Goal: Information Seeking & Learning: Learn about a topic

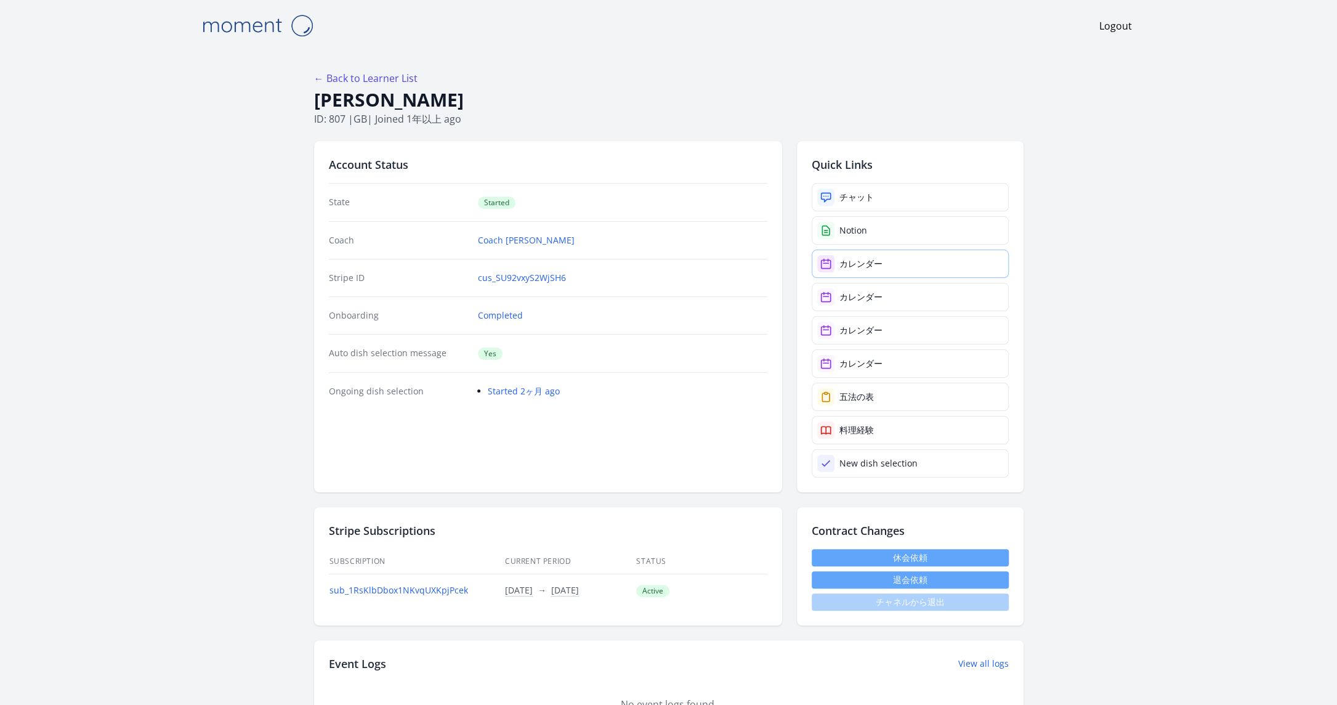
click at [917, 265] on link "カレンダー" at bounding box center [910, 263] width 197 height 28
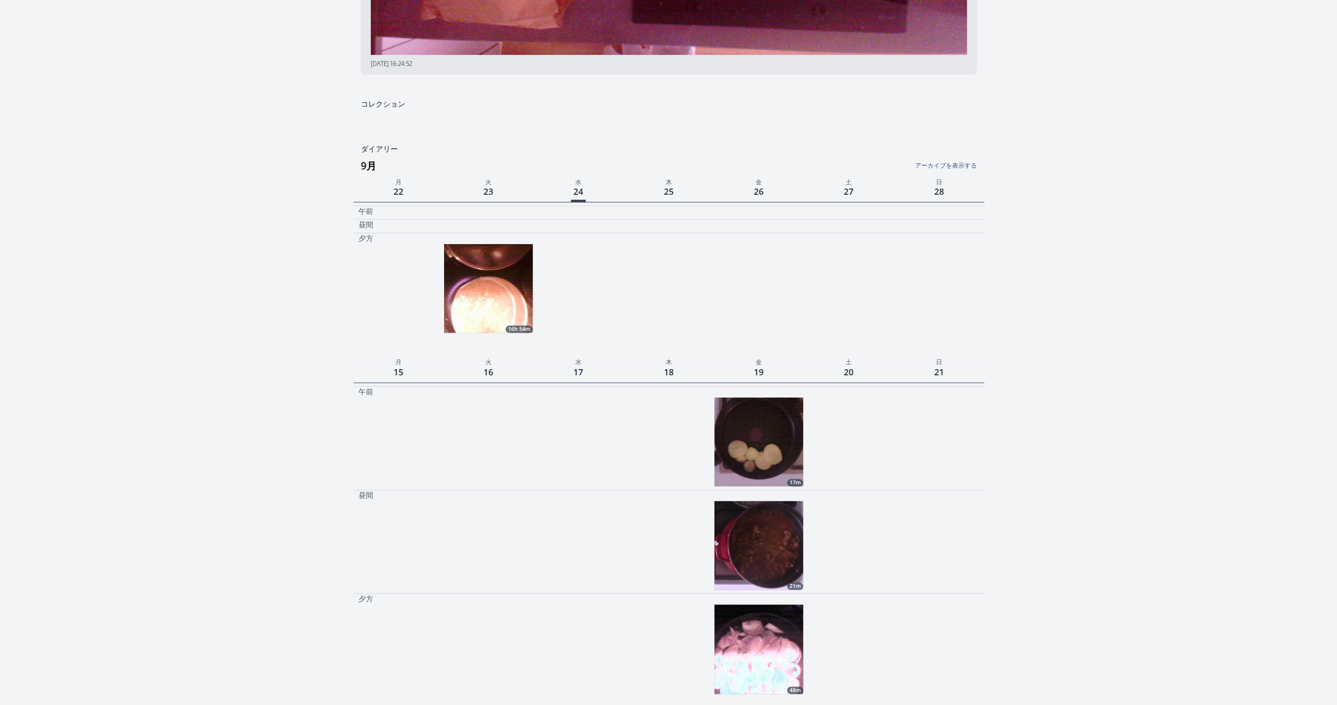
scroll to position [308, 0]
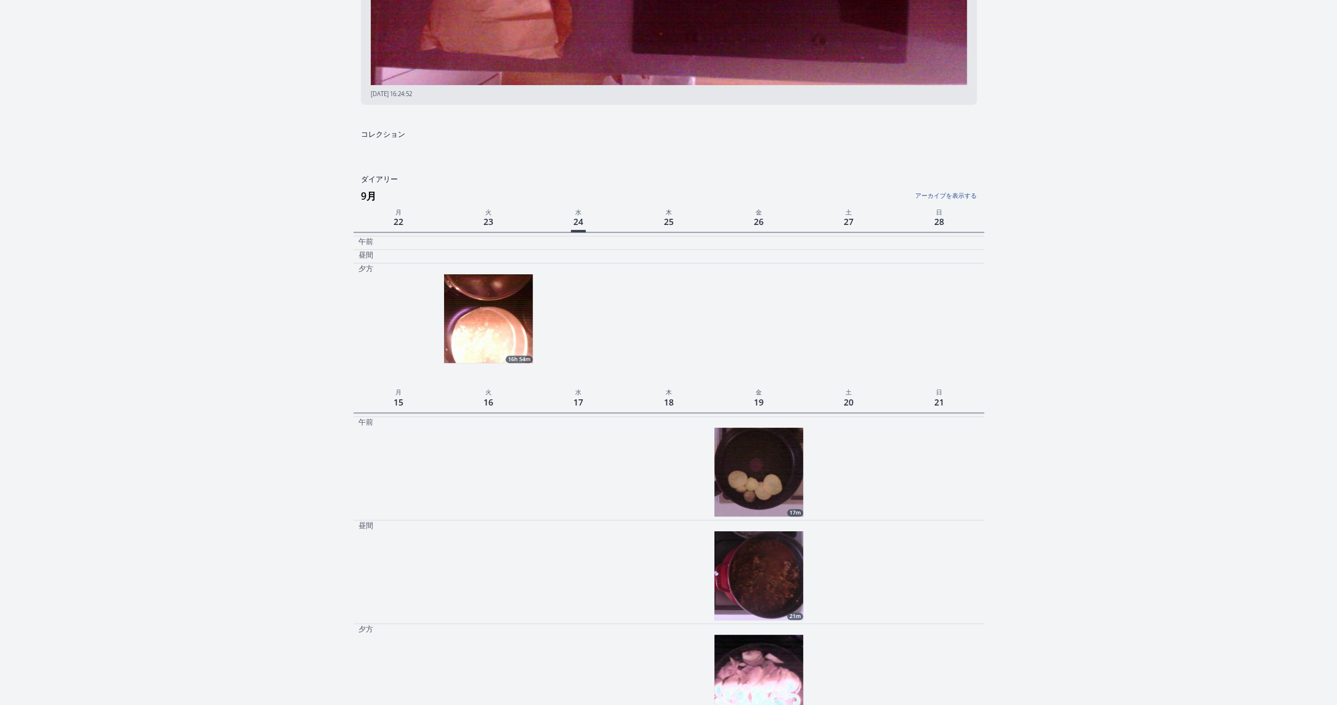
click at [483, 326] on img at bounding box center [488, 318] width 89 height 89
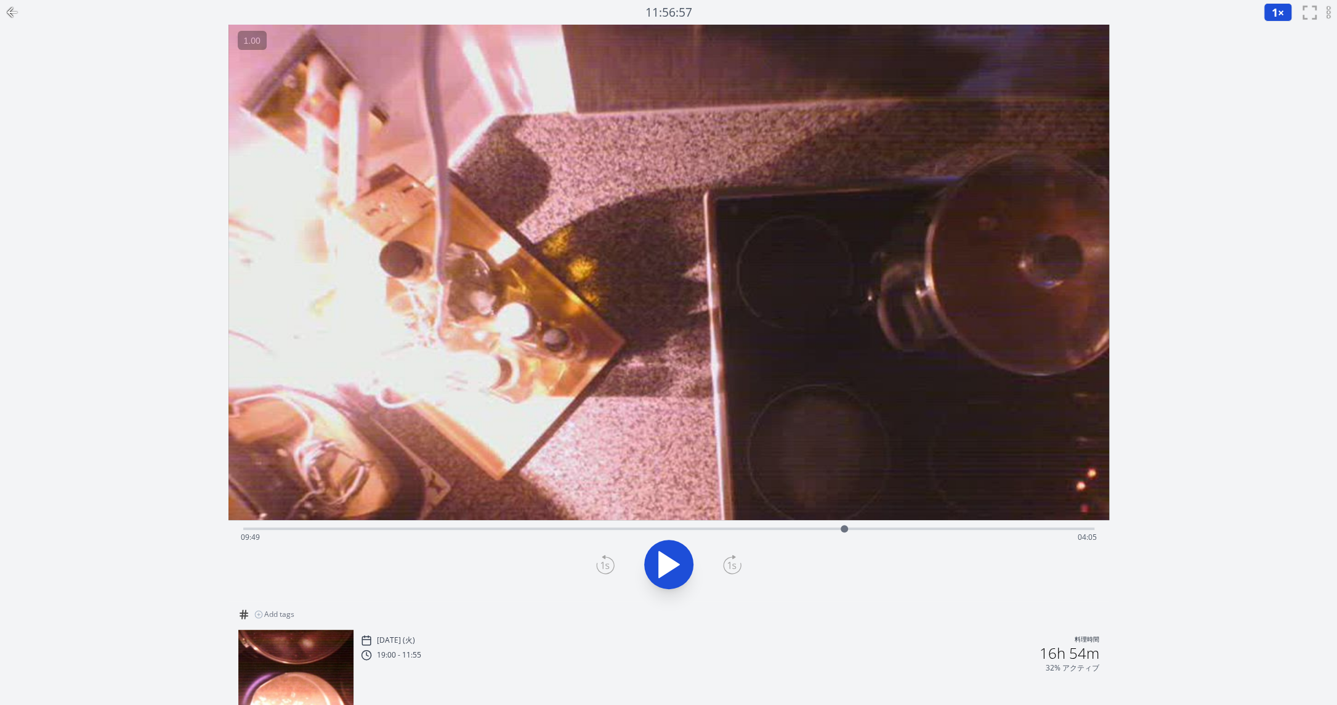
drag, startPoint x: 278, startPoint y: 528, endPoint x: 844, endPoint y: 547, distance: 567.0
click at [844, 530] on div "Time elapsed: 09:49 Time remaining: 04:05" at bounding box center [668, 528] width 851 height 2
drag, startPoint x: 853, startPoint y: 527, endPoint x: 988, endPoint y: 537, distance: 135.2
click at [991, 537] on div at bounding box center [1000, 528] width 18 height 18
click at [727, 563] on icon at bounding box center [732, 565] width 11 height 6
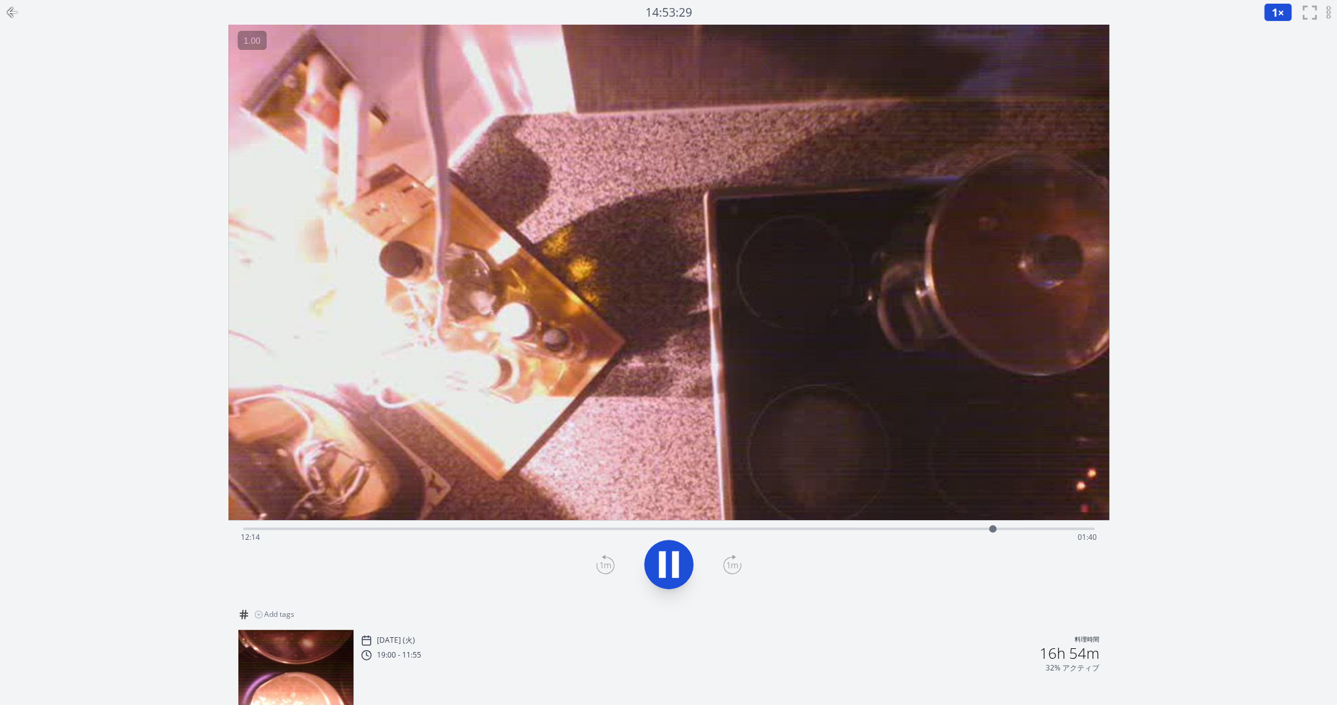
click at [727, 563] on icon at bounding box center [732, 565] width 11 height 6
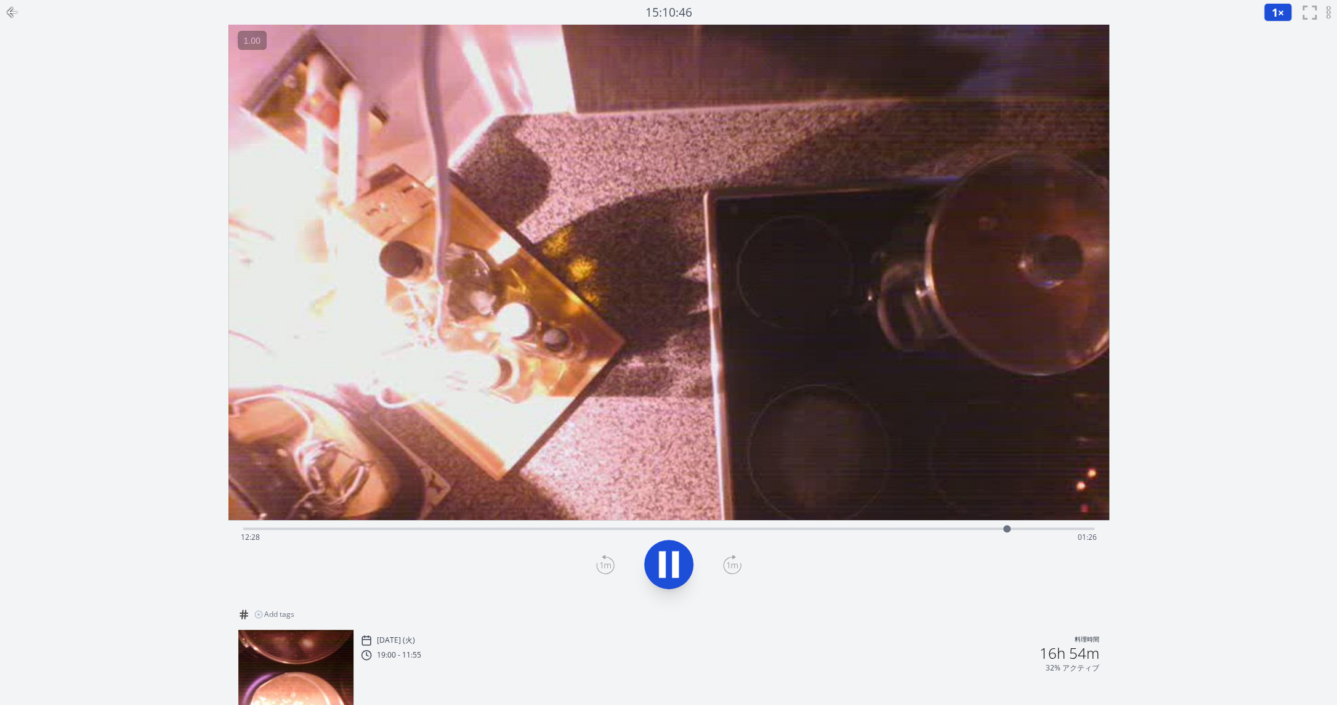
click at [727, 563] on icon at bounding box center [732, 565] width 11 height 6
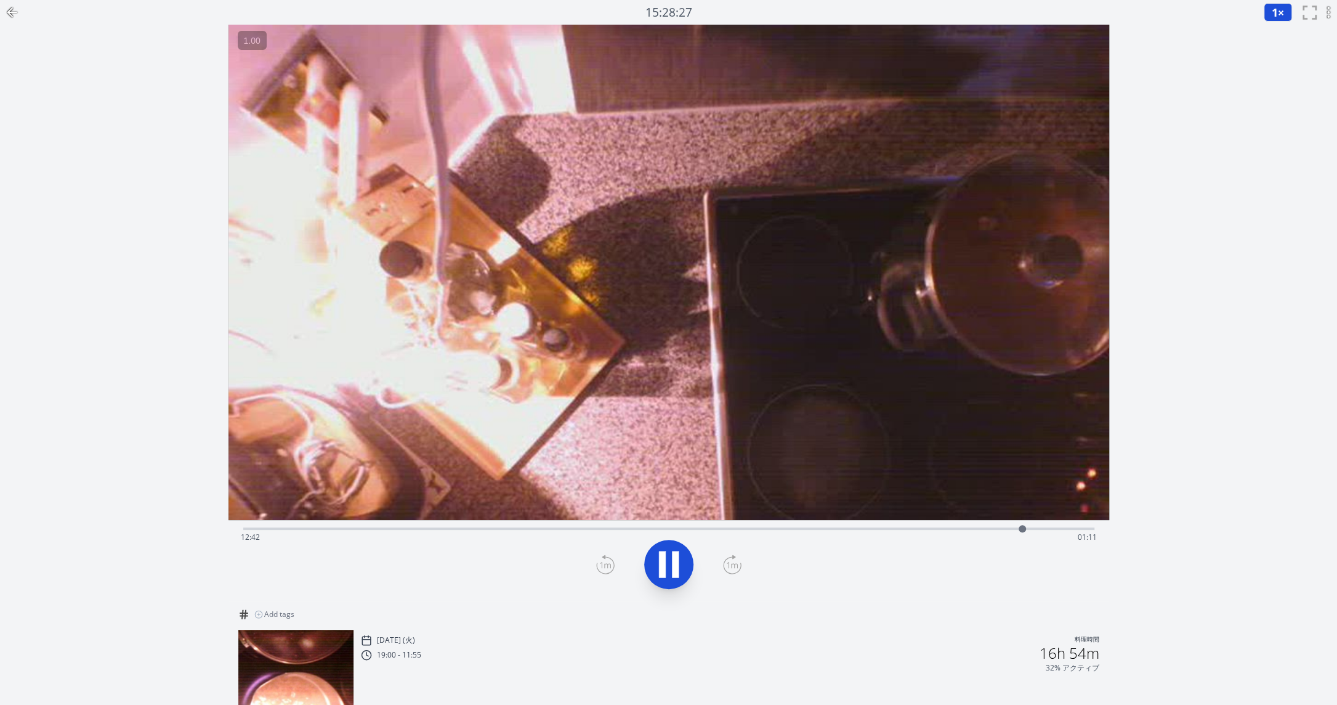
click at [727, 563] on icon at bounding box center [732, 565] width 11 height 6
click at [15, 10] on icon at bounding box center [12, 12] width 15 height 15
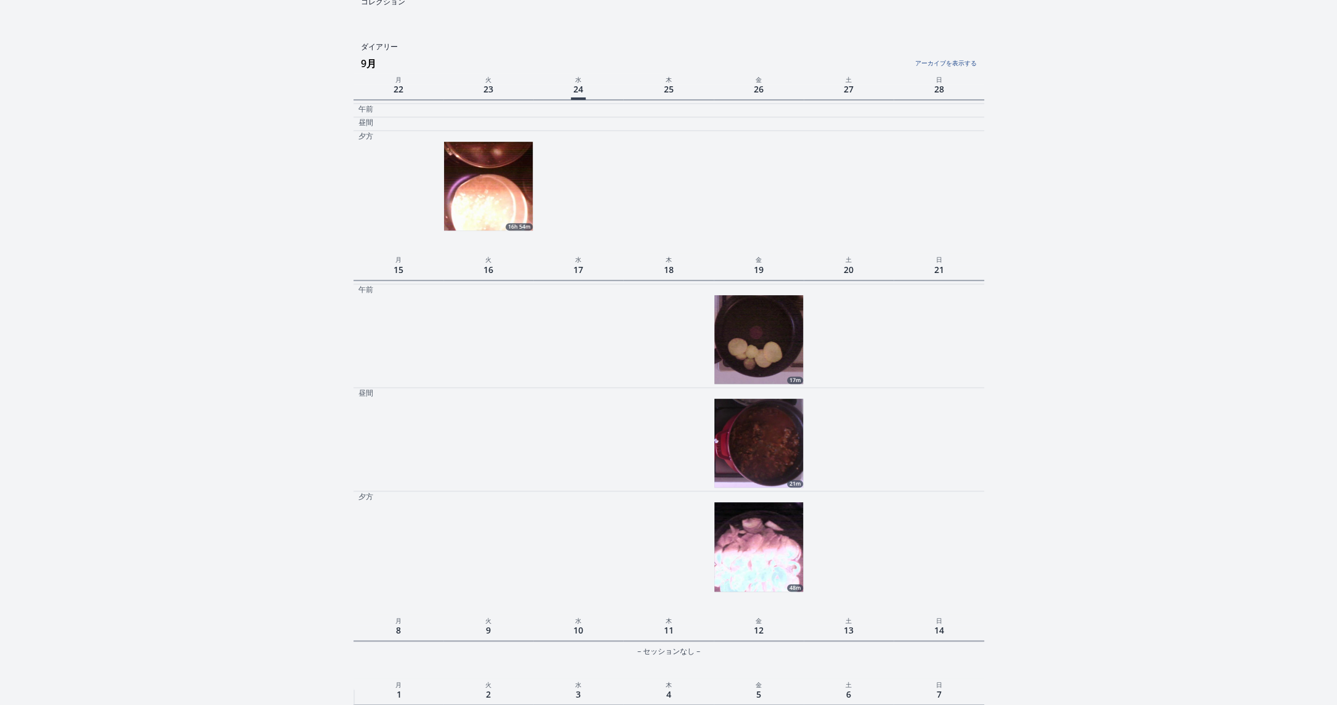
scroll to position [440, 0]
click at [947, 65] on link "アーカイブを表示する" at bounding box center [871, 60] width 210 height 16
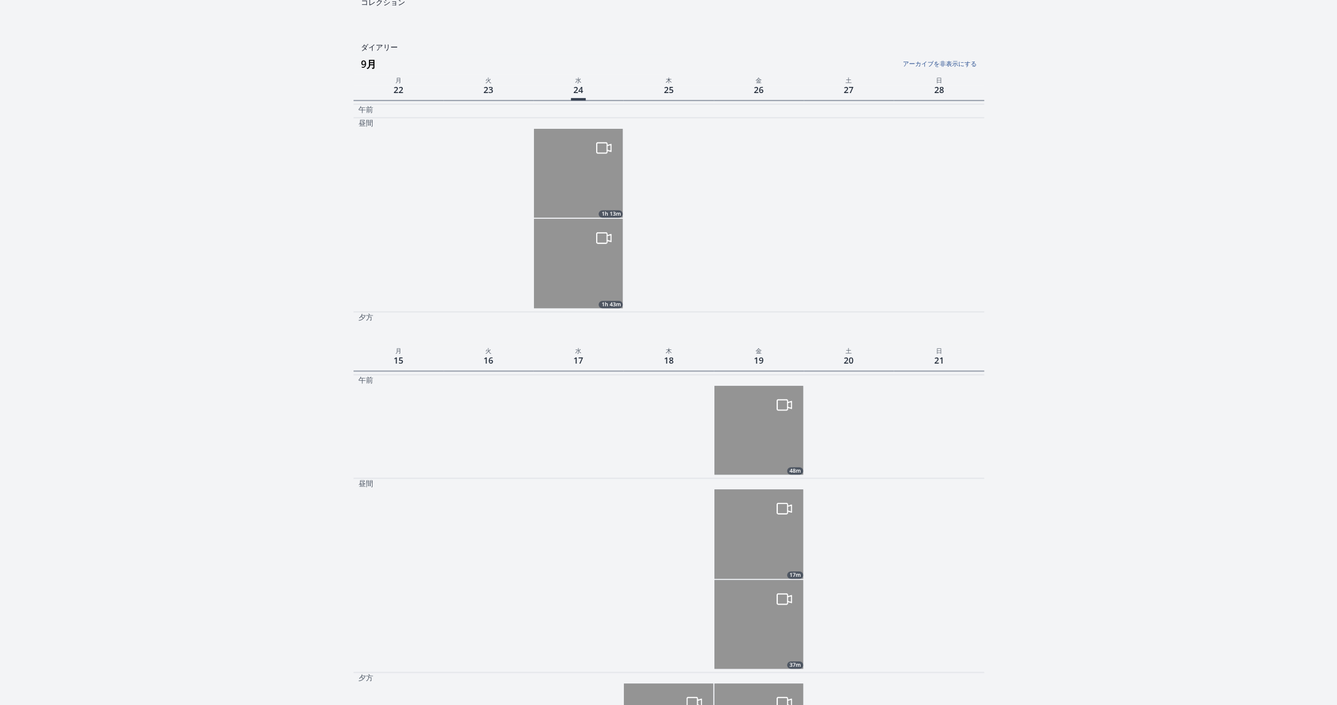
click at [607, 193] on img at bounding box center [578, 173] width 89 height 89
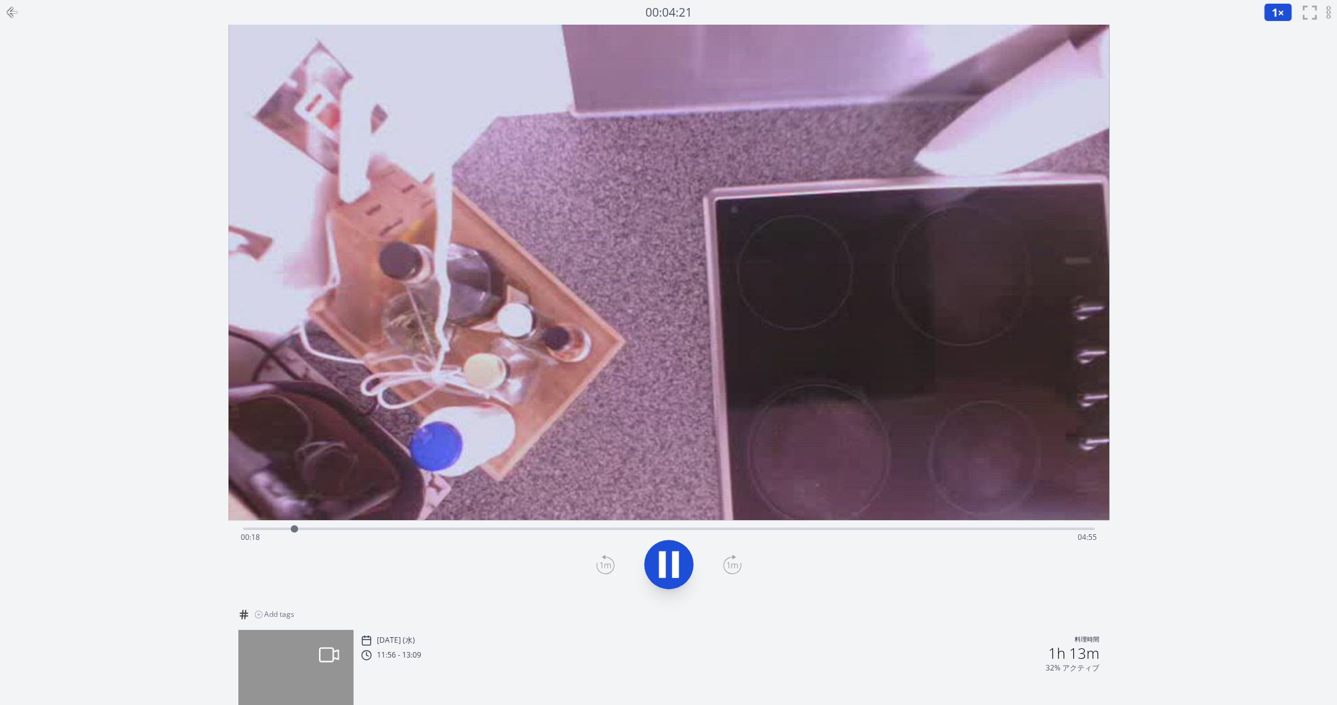
click at [431, 528] on div "Time elapsed: 00:18 Time remaining: 04:55" at bounding box center [669, 537] width 856 height 20
click at [479, 524] on div "Time elapsed: 01:09 Time remaining: 04:04" at bounding box center [668, 527] width 851 height 15
click at [556, 530] on div "Time elapsed: 01:30 Time remaining: 03:43" at bounding box center [669, 537] width 856 height 20
click at [622, 532] on div "Time elapsed: 01:55 Time remaining: 03:17" at bounding box center [669, 537] width 856 height 20
click at [735, 527] on div "Time elapsed: 02:19 Time remaining: 02:53" at bounding box center [668, 527] width 851 height 15
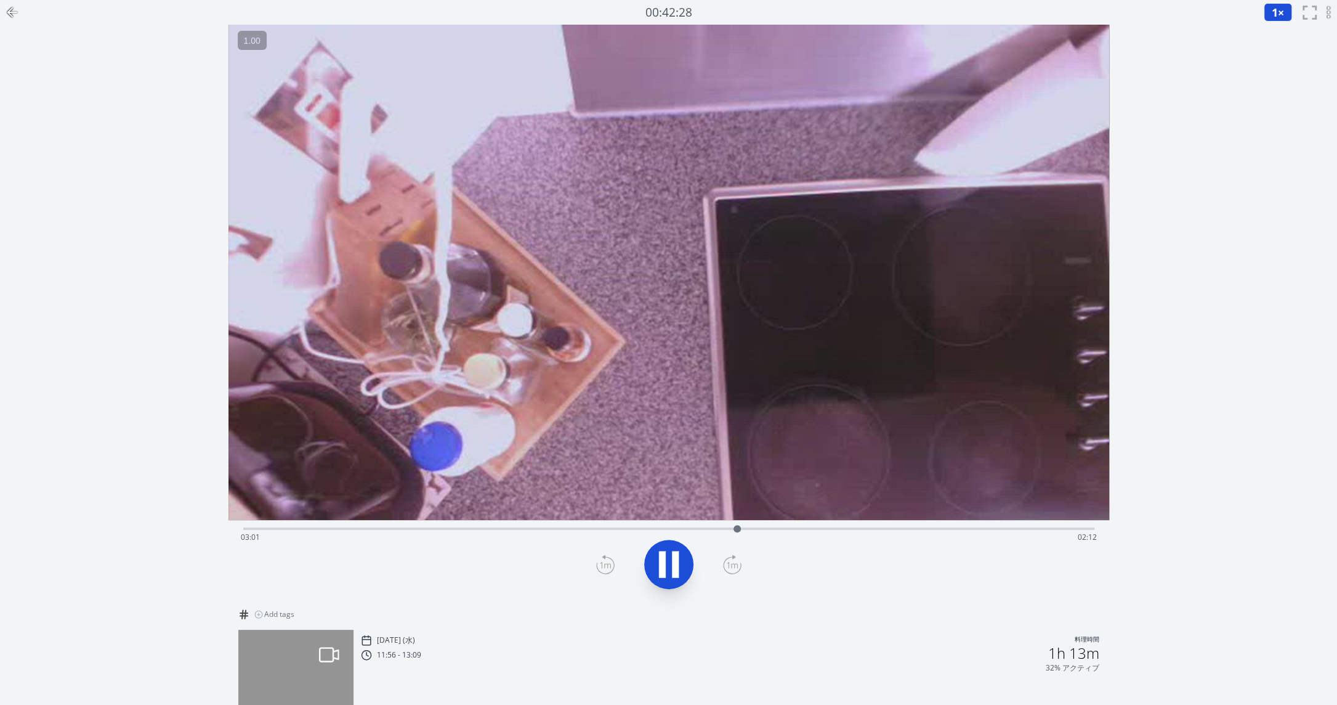
click at [791, 529] on div "Time elapsed: 03:01 Time remaining: 02:12" at bounding box center [669, 537] width 856 height 20
click at [876, 527] on div "Time elapsed: 03:21 Time remaining: 01:51" at bounding box center [669, 537] width 856 height 20
click at [939, 530] on div "Time elapsed: 03:52 Time remaining: 01:20" at bounding box center [669, 537] width 856 height 20
click at [995, 527] on div "Time elapsed: 04:16 Time remaining: 00:57" at bounding box center [669, 537] width 856 height 20
click at [1044, 529] on div "Time elapsed: 04:36 Time remaining: 00:36" at bounding box center [669, 537] width 856 height 20
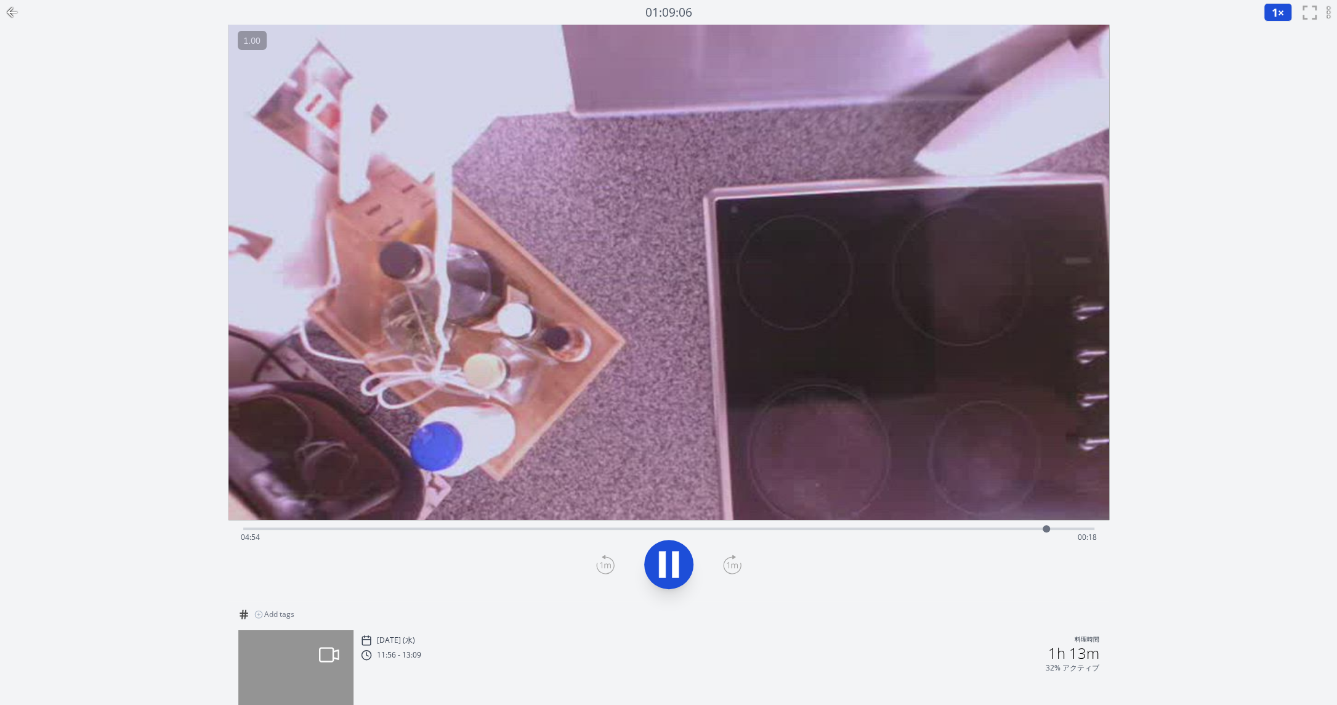
click at [1062, 531] on div "Time elapsed: 04:54 Time remaining: 00:18" at bounding box center [669, 537] width 856 height 20
click at [666, 580] on icon at bounding box center [669, 564] width 34 height 34
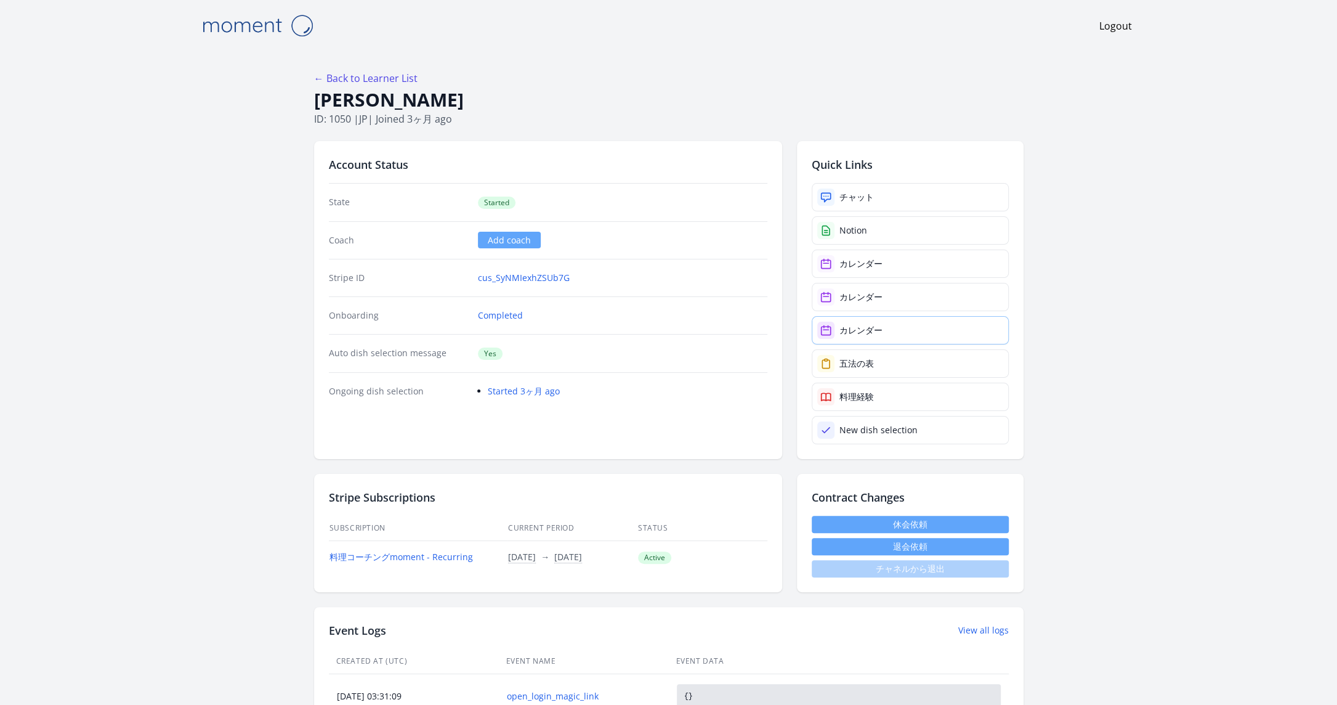
click at [888, 330] on link "カレンダー" at bounding box center [910, 330] width 197 height 28
click at [871, 298] on div "カレンダー" at bounding box center [861, 297] width 43 height 12
click at [841, 270] on link "カレンダー" at bounding box center [910, 263] width 197 height 28
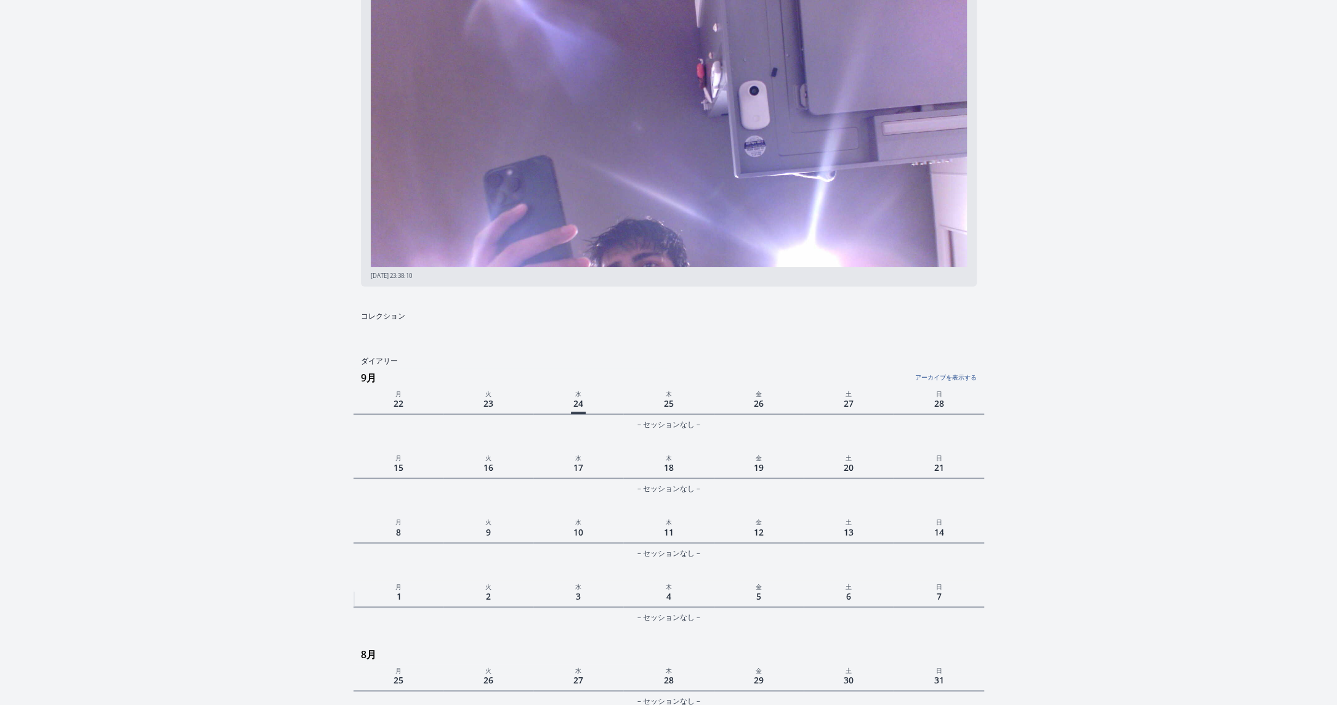
scroll to position [165, 0]
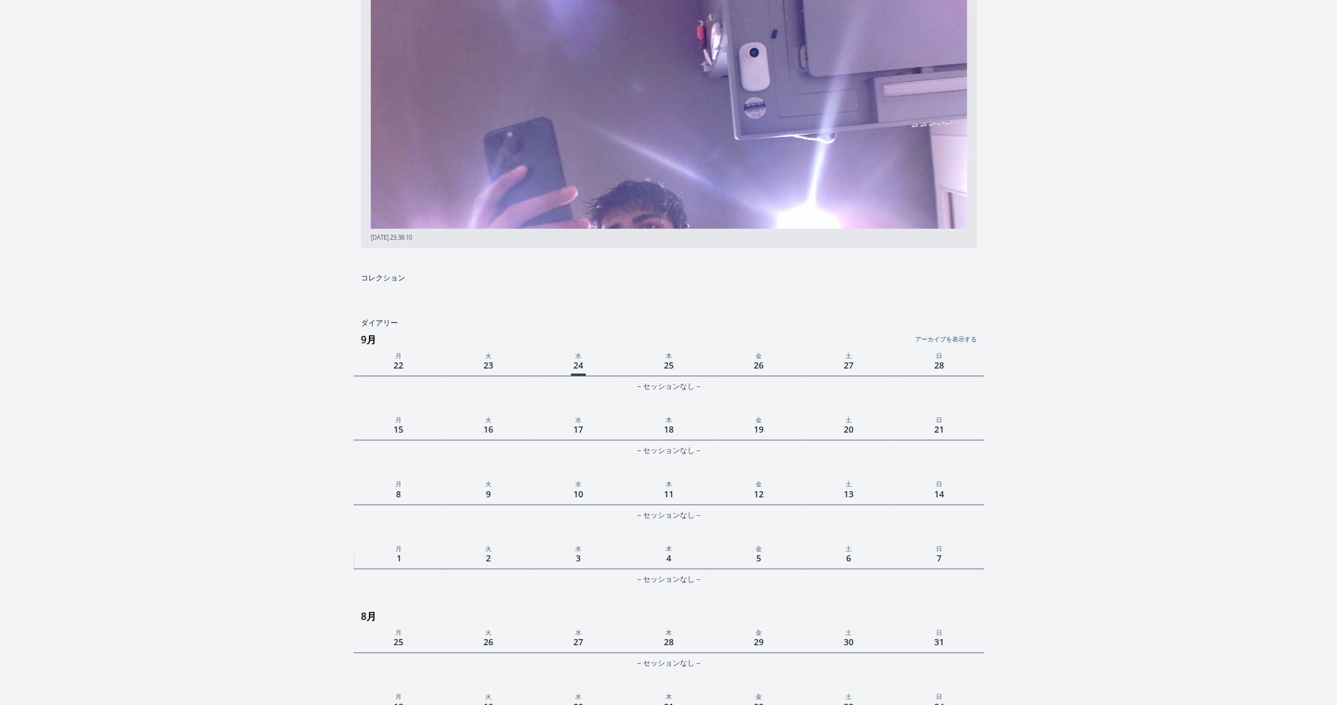
click at [957, 338] on link "アーカイブを表示する" at bounding box center [871, 336] width 210 height 16
click at [954, 343] on link "アーカイブを非表示にする" at bounding box center [871, 336] width 210 height 16
click at [954, 343] on link "アーカイブを表示する" at bounding box center [871, 336] width 210 height 16
click at [954, 343] on link "アーカイブを非表示にする" at bounding box center [871, 336] width 210 height 16
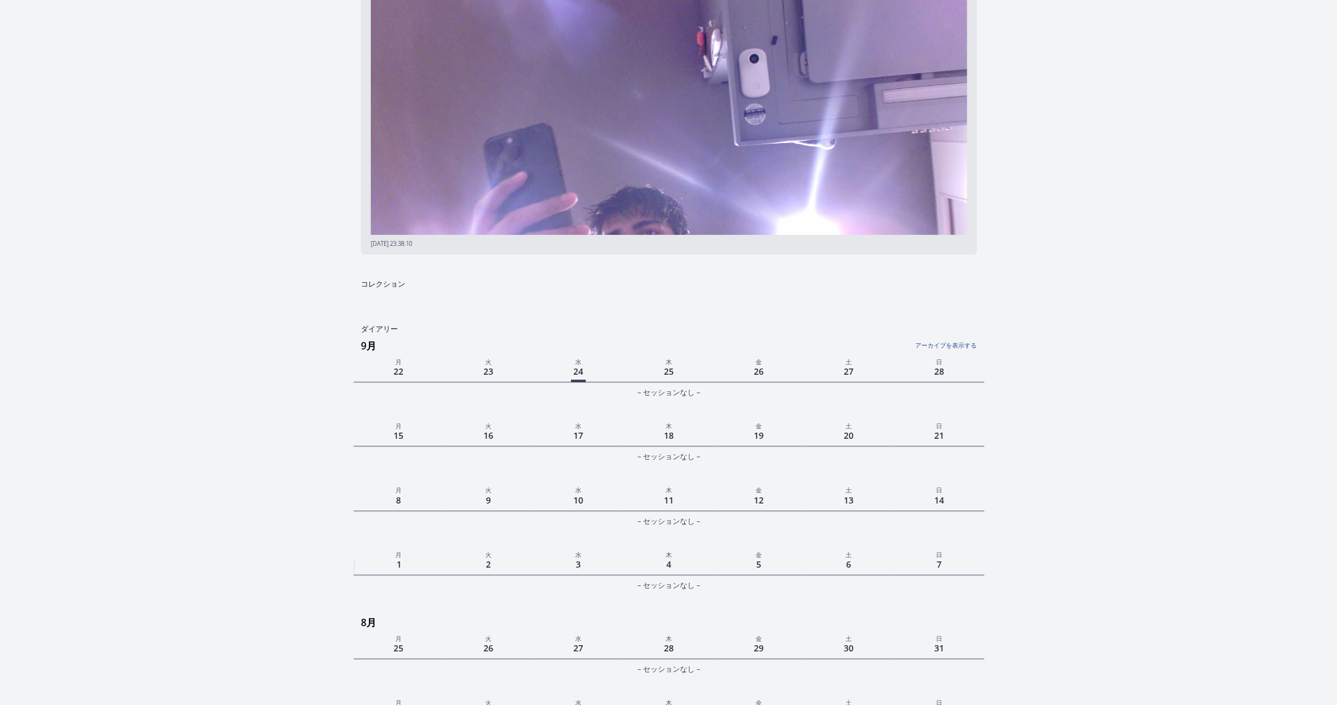
scroll to position [147, 0]
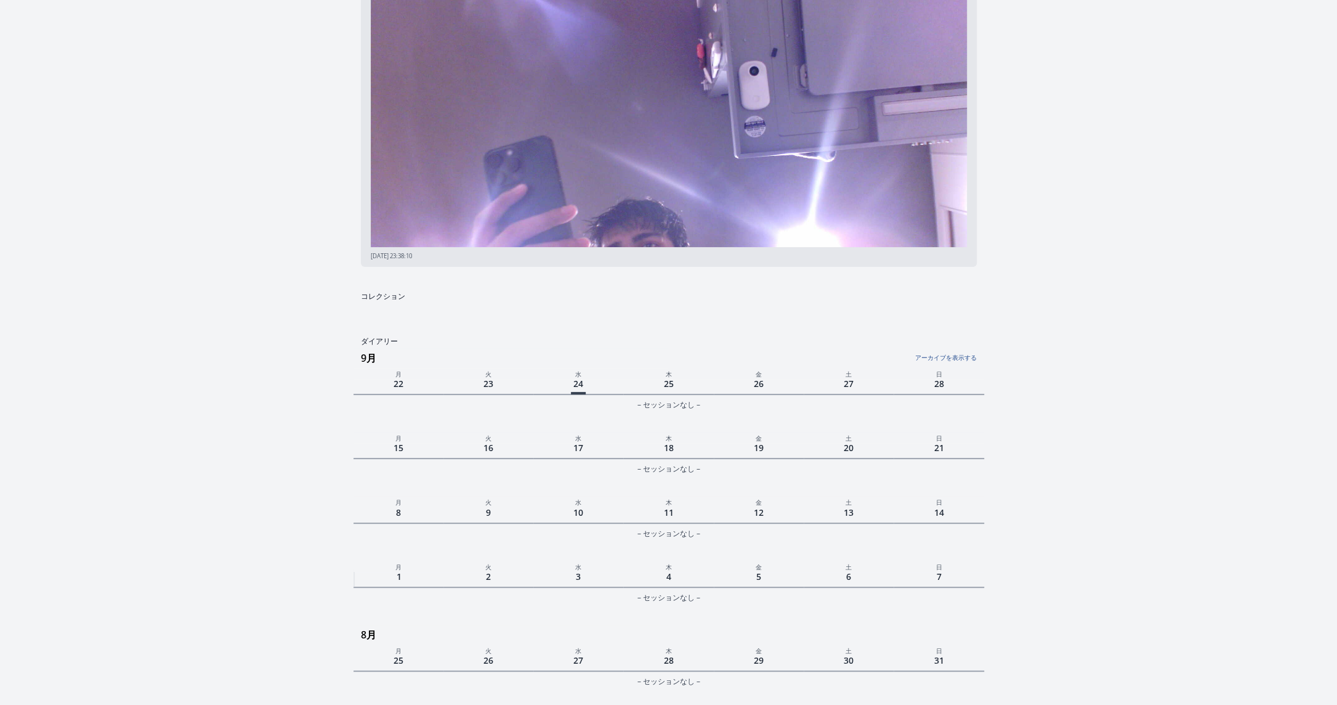
click at [958, 357] on link "アーカイブを表示する" at bounding box center [871, 354] width 210 height 16
click at [958, 357] on link "アーカイブを非表示にする" at bounding box center [871, 354] width 210 height 16
click at [958, 357] on link "アーカイブを表示する" at bounding box center [871, 354] width 210 height 16
click at [958, 357] on link "アーカイブを非表示にする" at bounding box center [871, 354] width 210 height 16
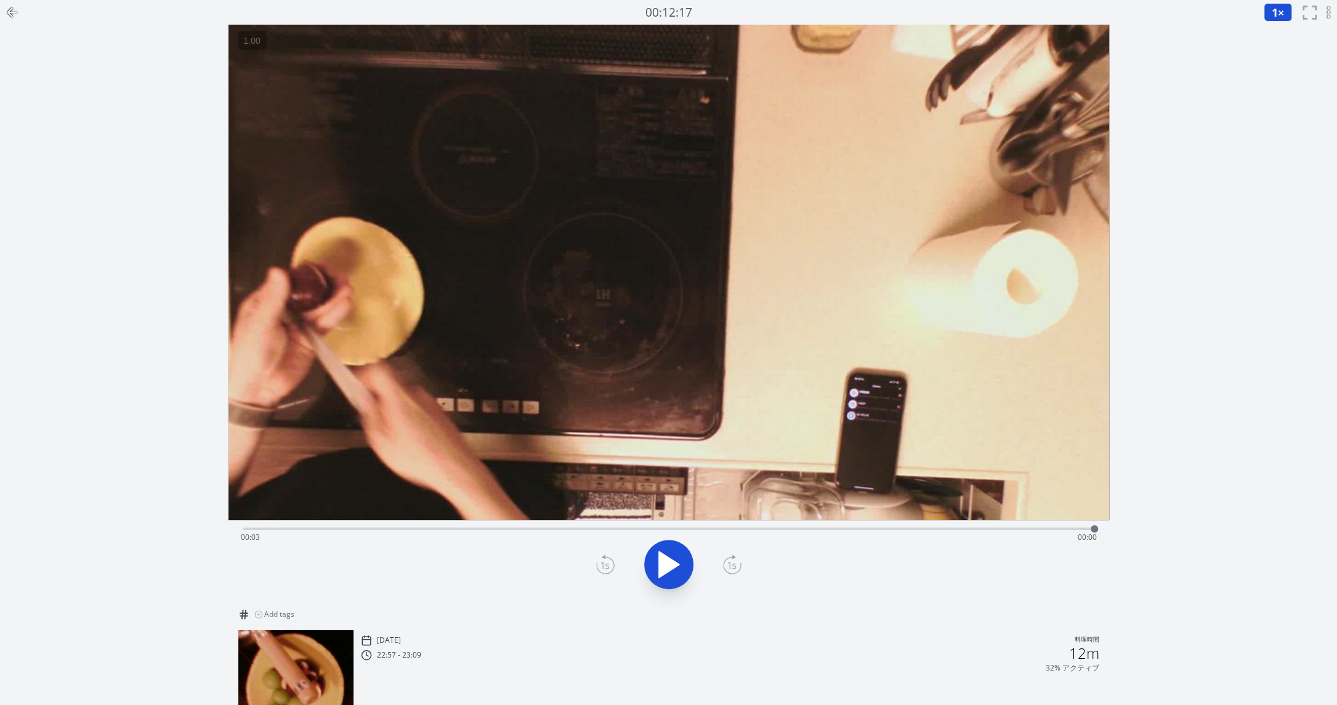
click at [17, 14] on icon at bounding box center [12, 12] width 15 height 15
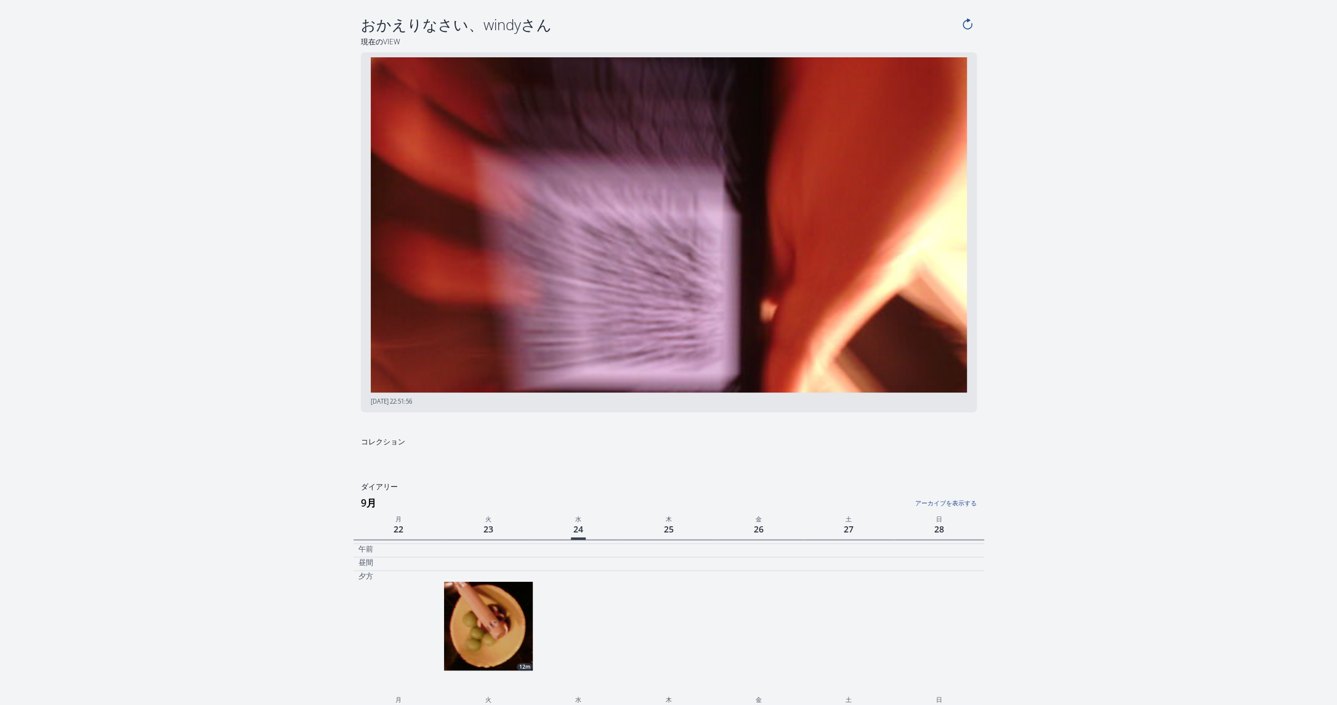
click at [963, 504] on link "アーカイブを表示する" at bounding box center [871, 500] width 210 height 16
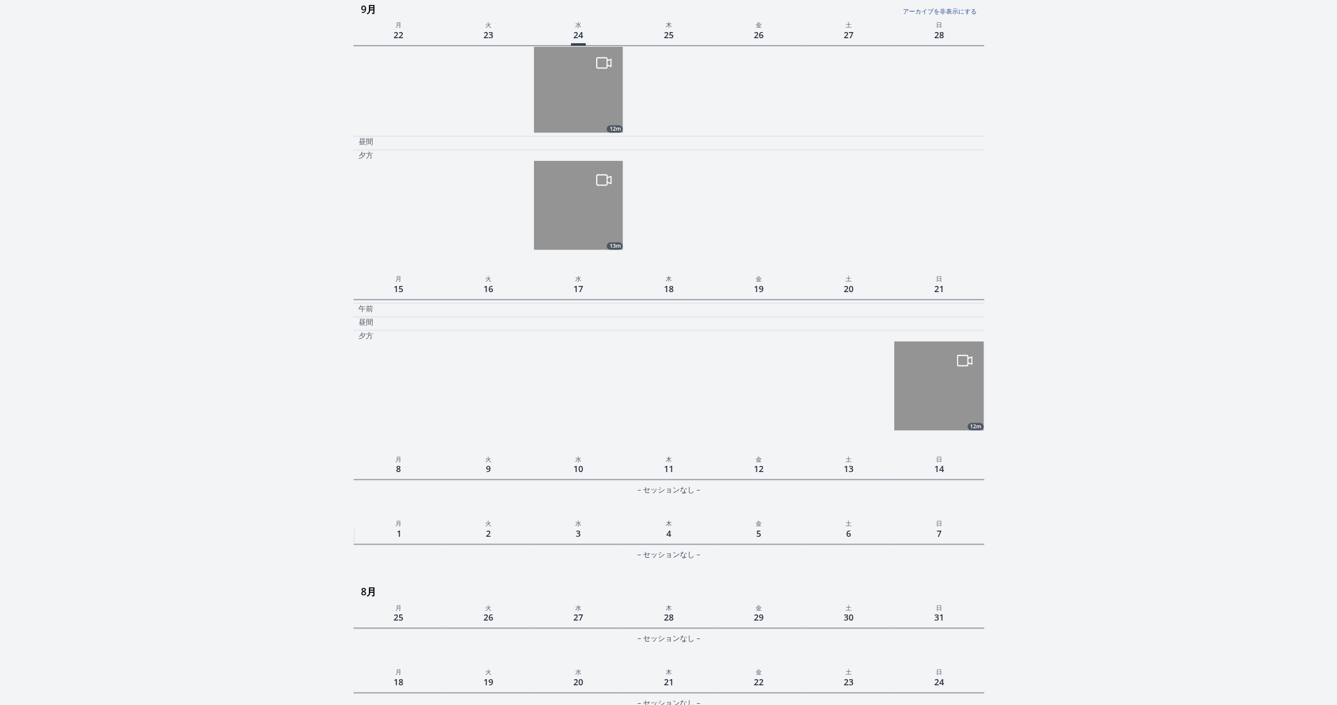
scroll to position [516, 0]
click at [549, 94] on img at bounding box center [578, 83] width 89 height 89
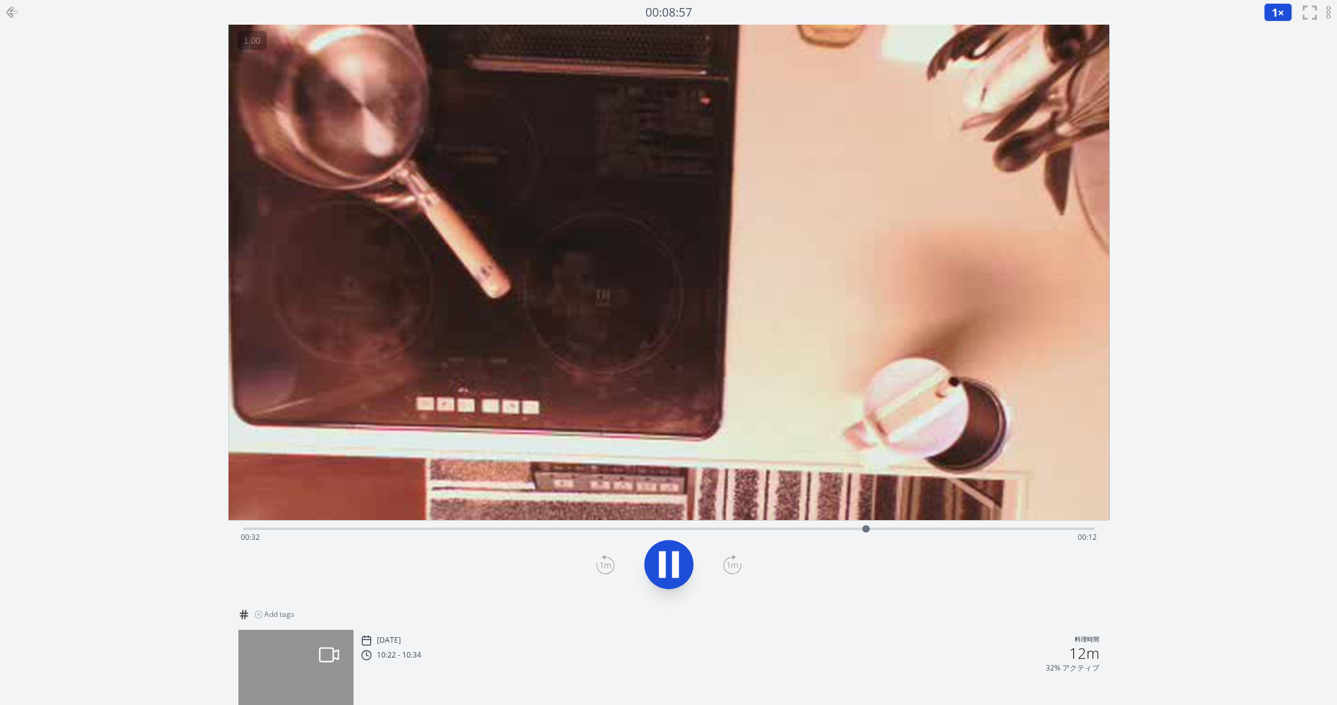
click at [15, 10] on icon at bounding box center [12, 12] width 15 height 15
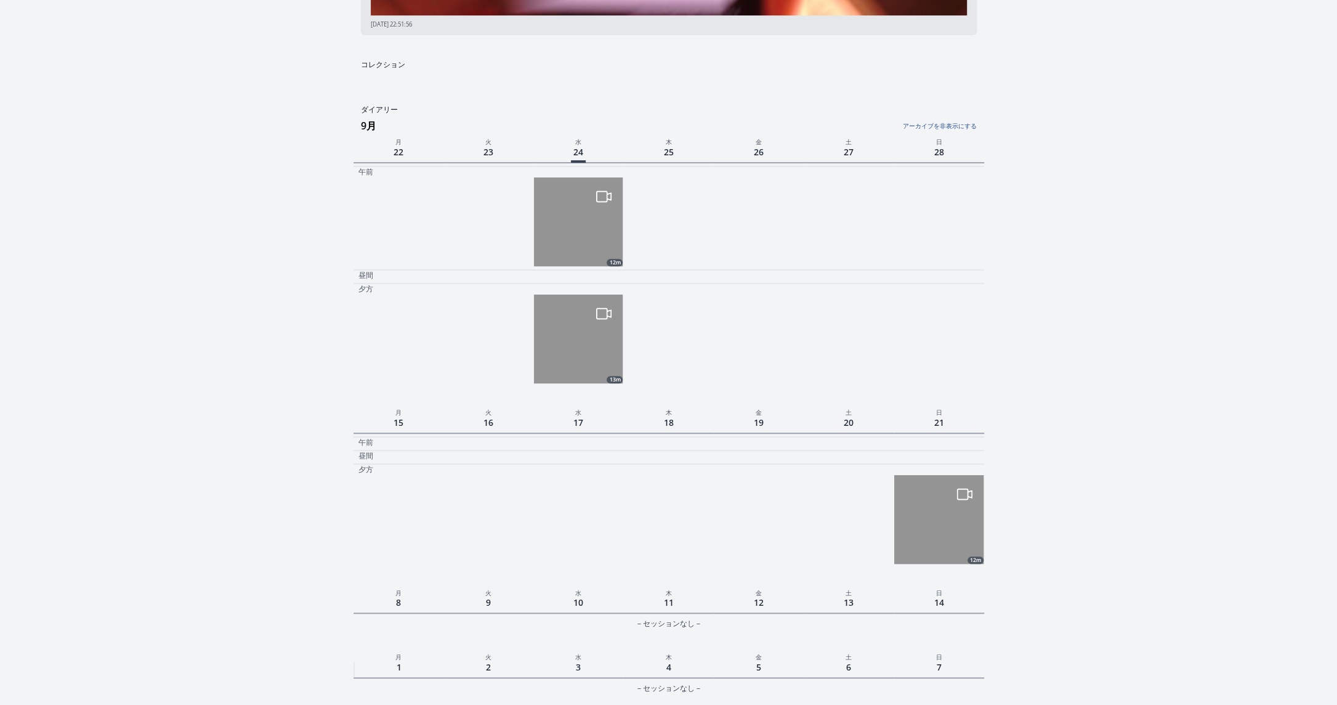
scroll to position [286, 0]
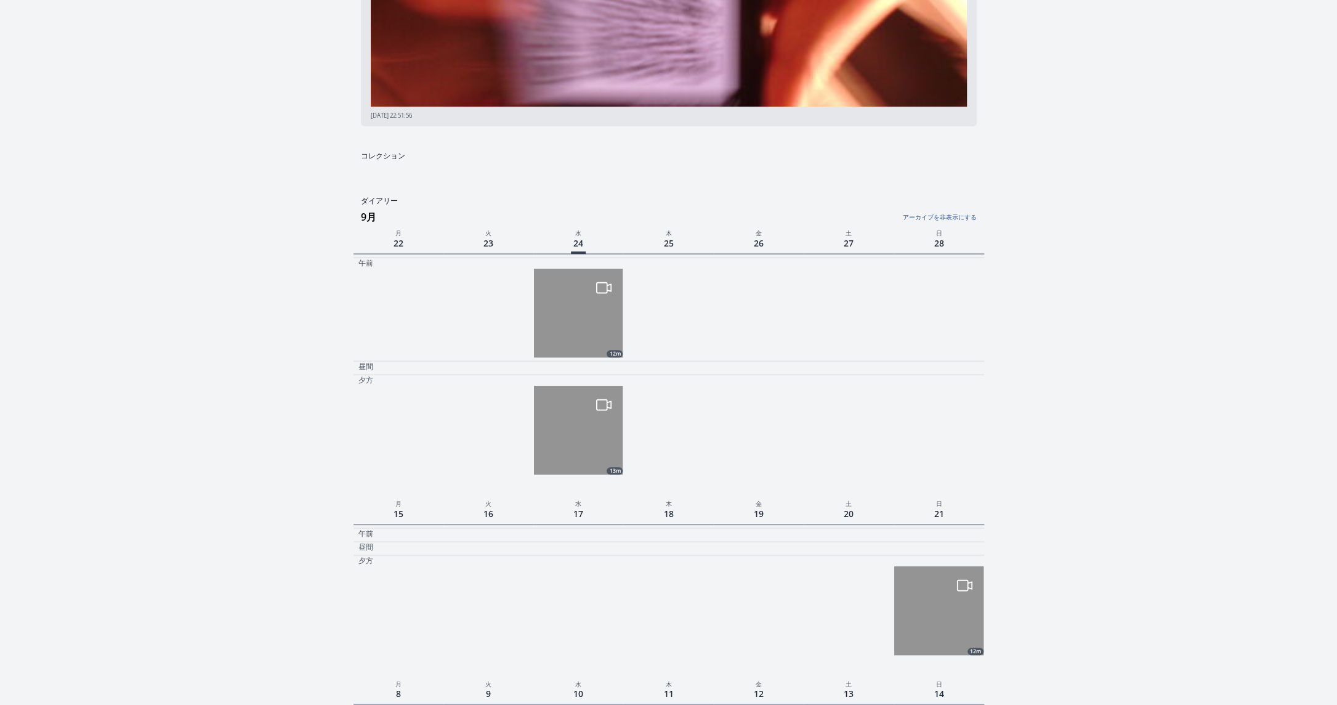
click at [577, 430] on img at bounding box center [578, 430] width 89 height 89
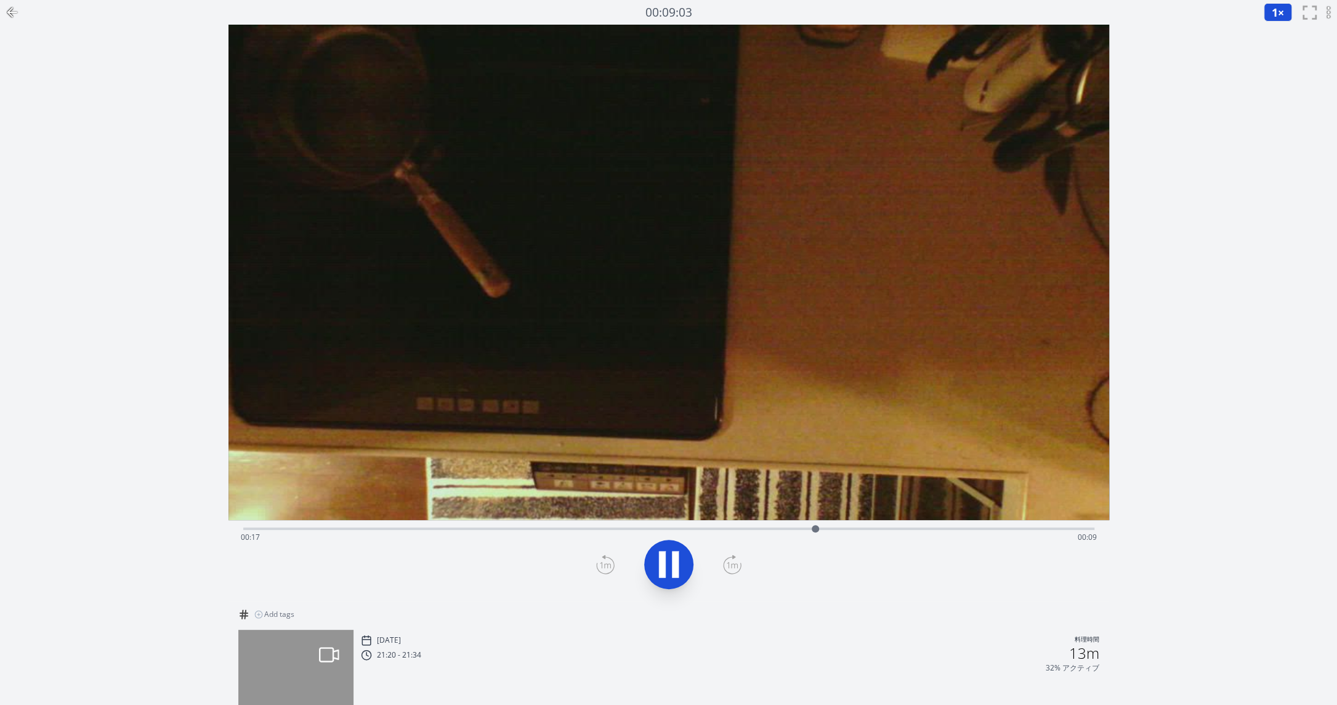
click at [659, 562] on icon at bounding box center [662, 564] width 7 height 26
click at [12, 14] on icon at bounding box center [12, 12] width 15 height 15
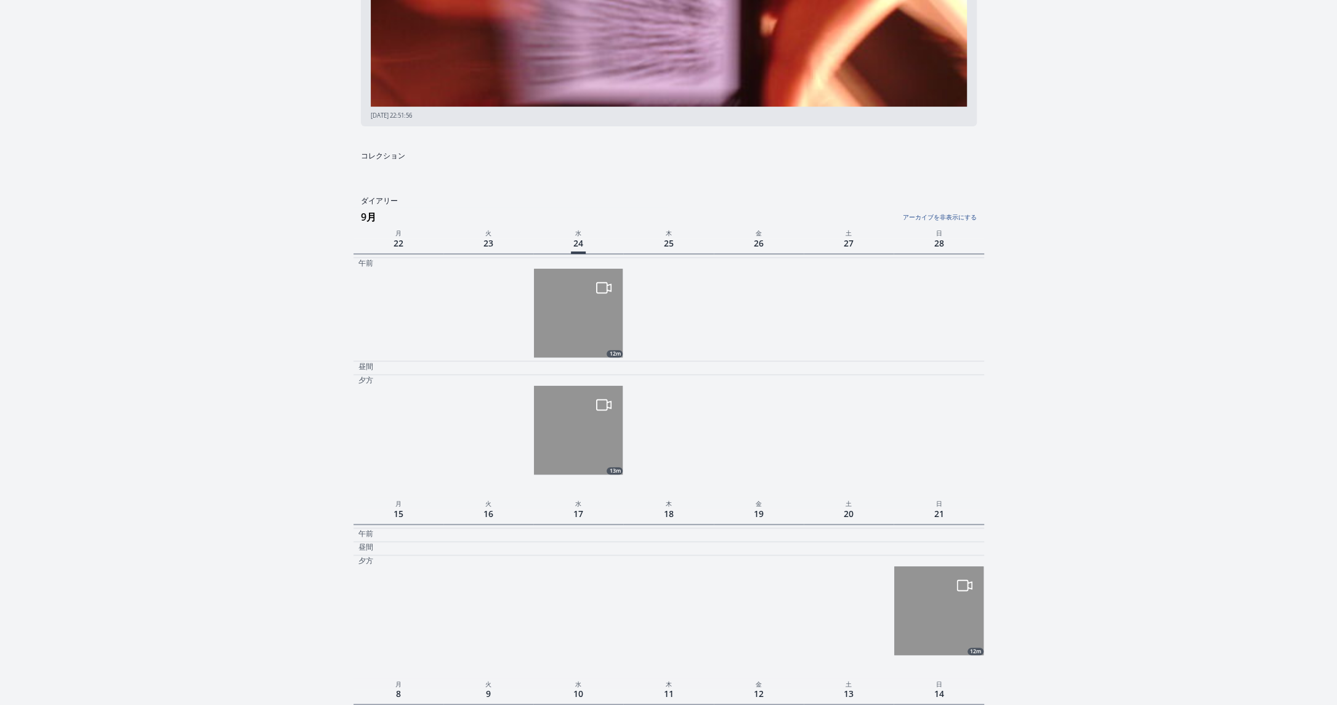
click at [594, 346] on img at bounding box center [578, 313] width 89 height 89
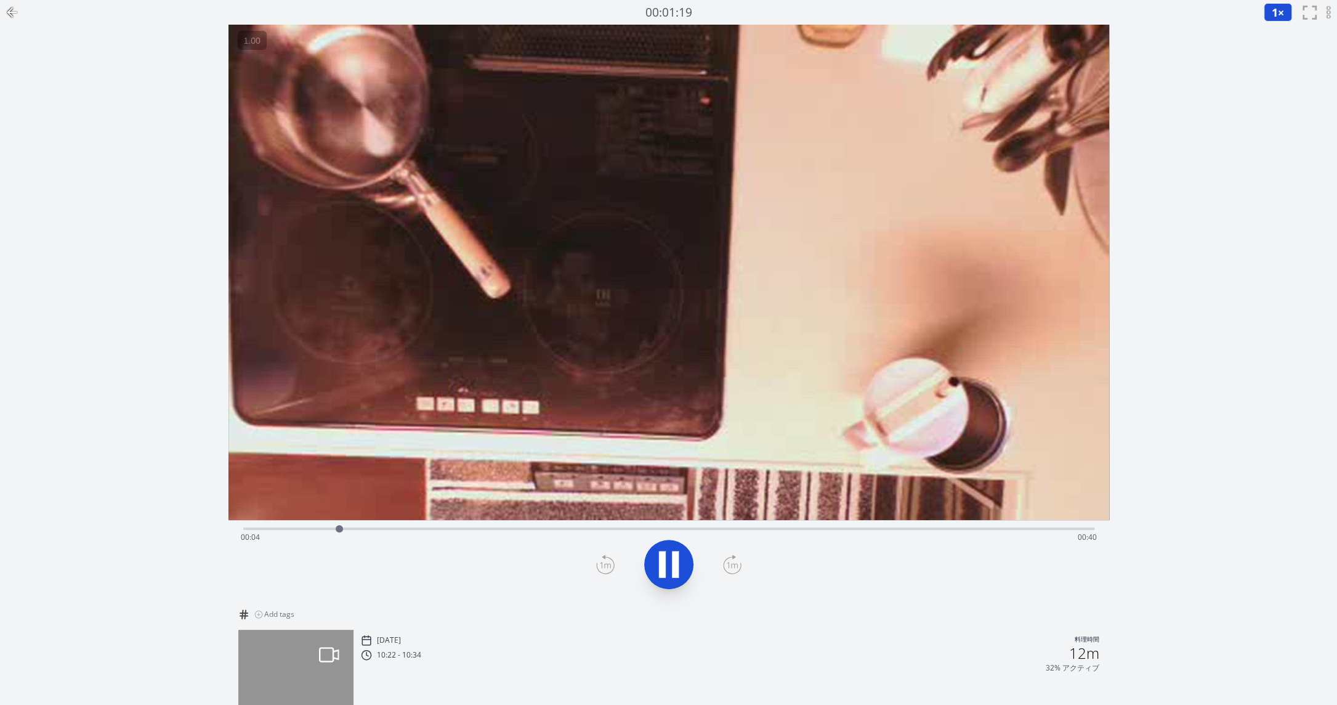
click at [668, 566] on icon at bounding box center [669, 564] width 34 height 34
click at [14, 11] on icon at bounding box center [12, 12] width 15 height 15
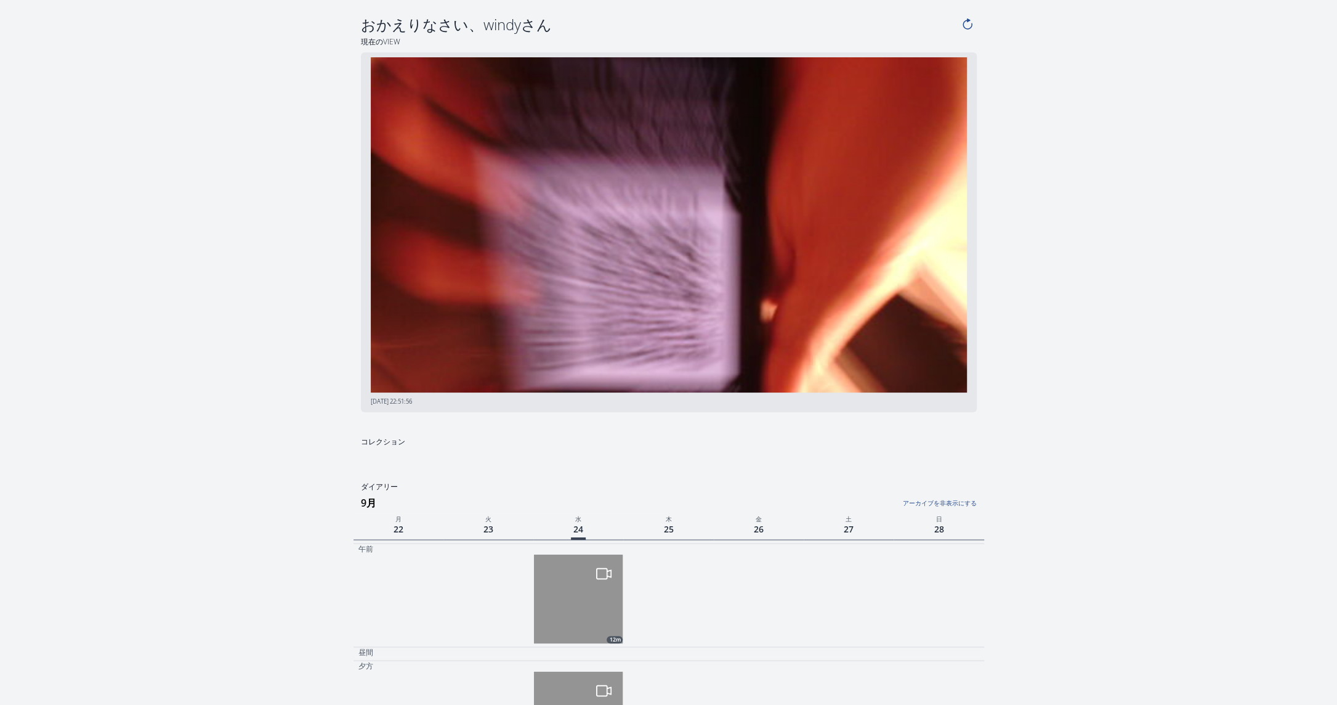
scroll to position [286, 0]
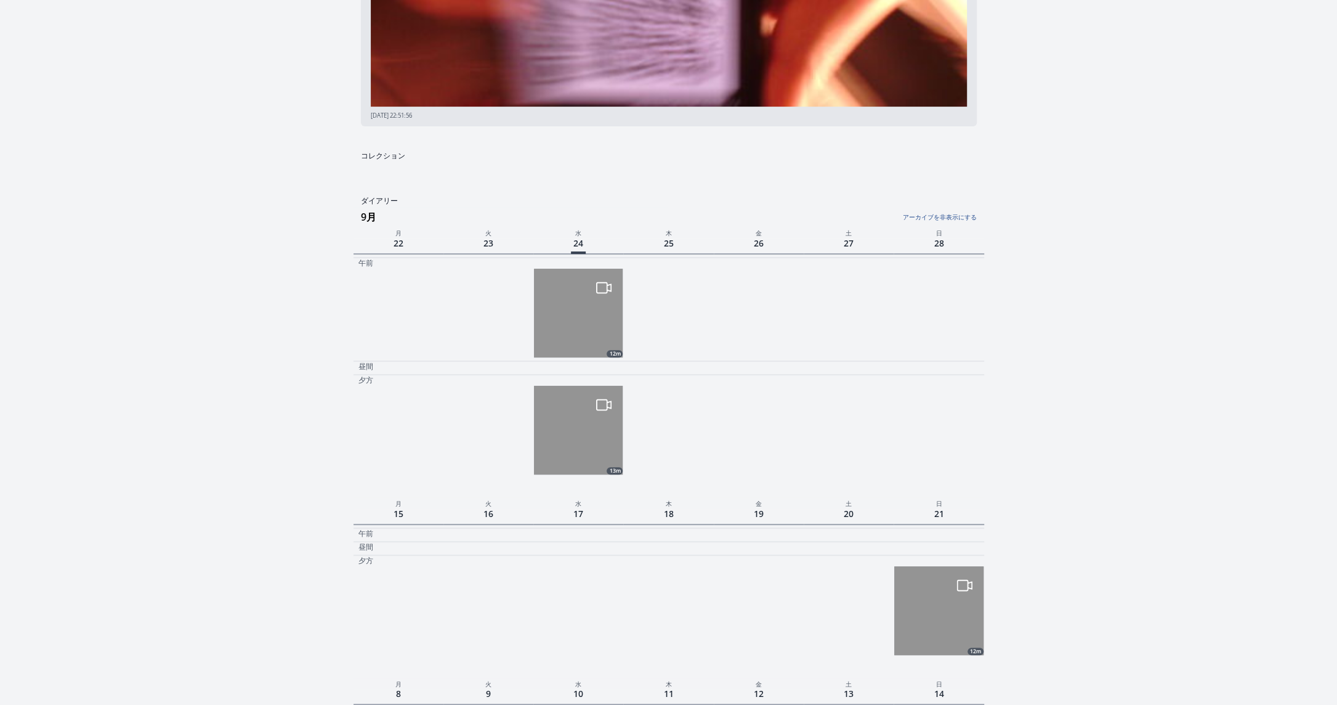
click at [946, 215] on link "アーカイブを非表示にする" at bounding box center [871, 214] width 210 height 16
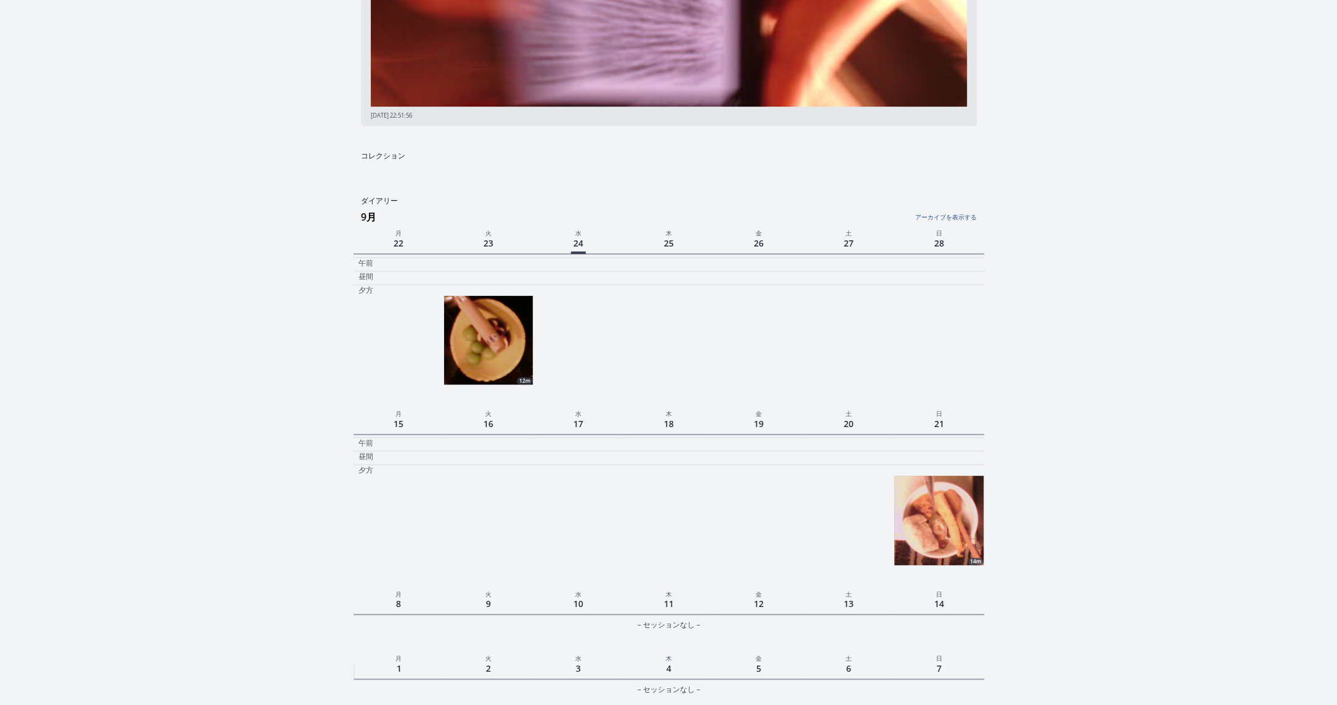
click at [484, 337] on img at bounding box center [488, 340] width 89 height 89
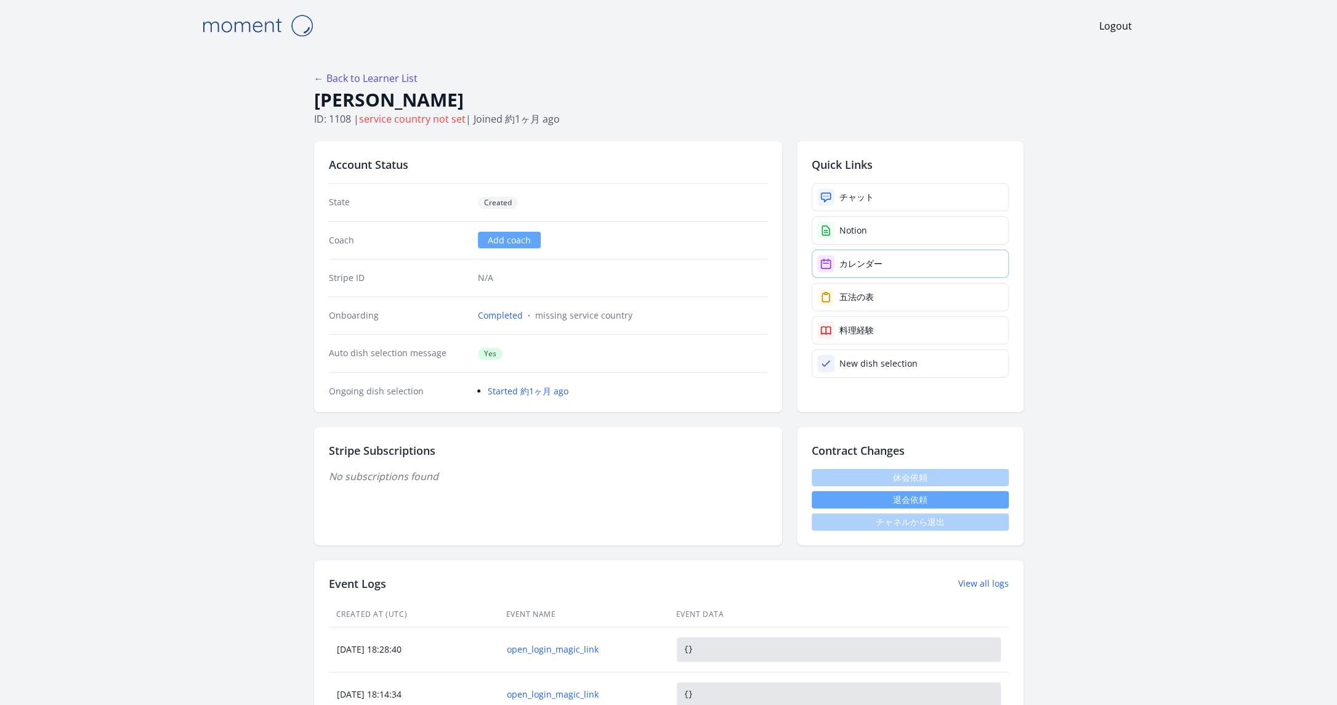
click at [949, 268] on link "カレンダー" at bounding box center [910, 263] width 197 height 28
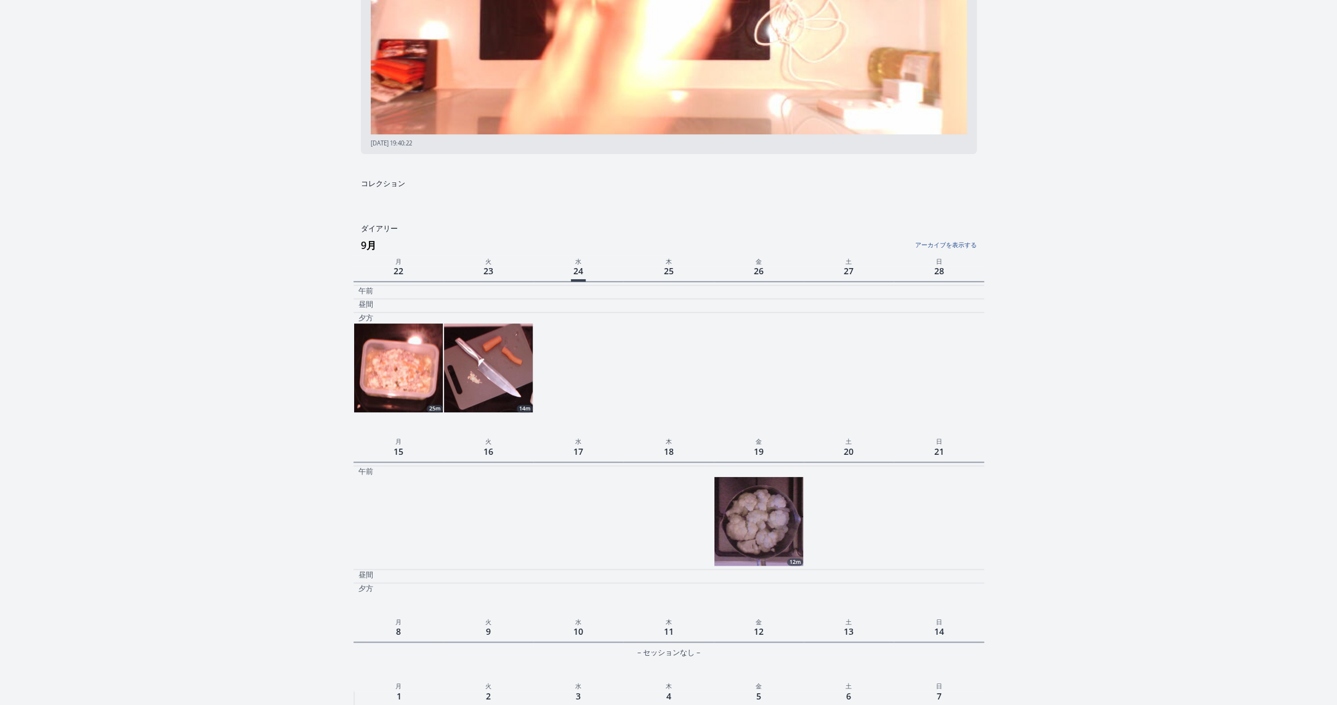
scroll to position [285, 0]
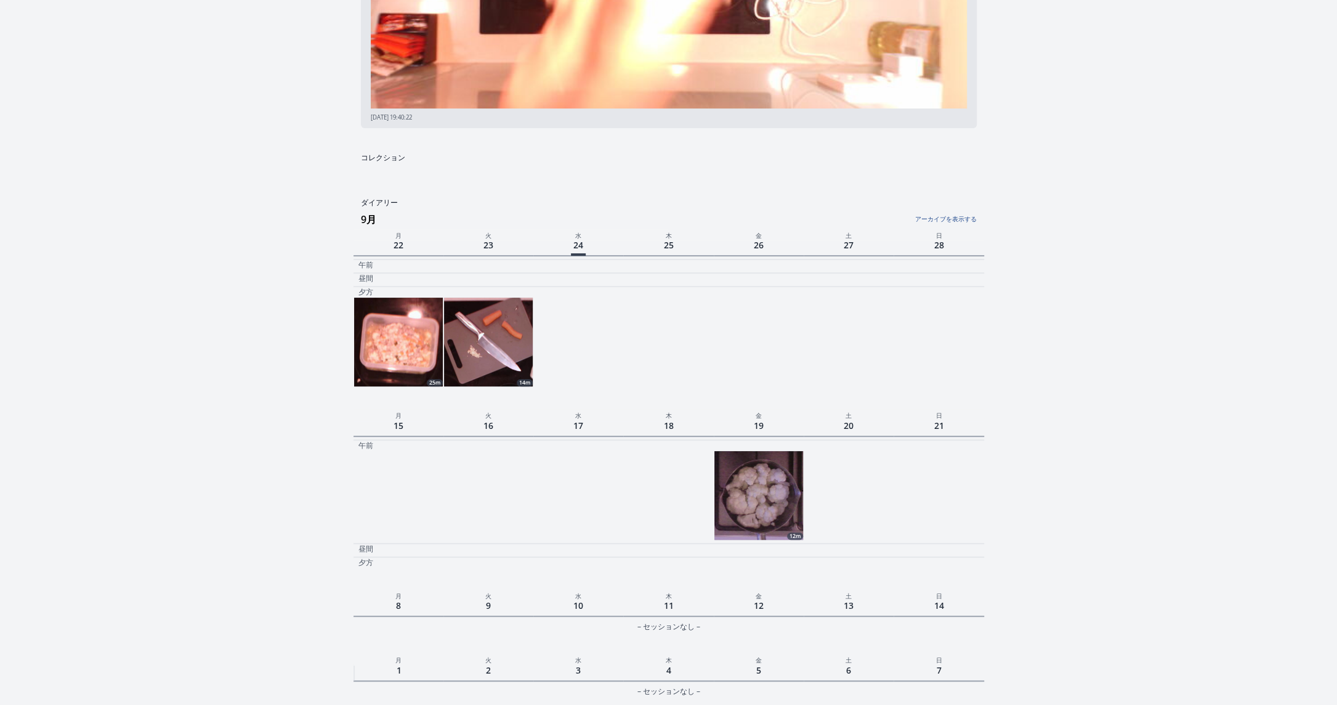
click at [392, 349] on img at bounding box center [398, 341] width 89 height 89
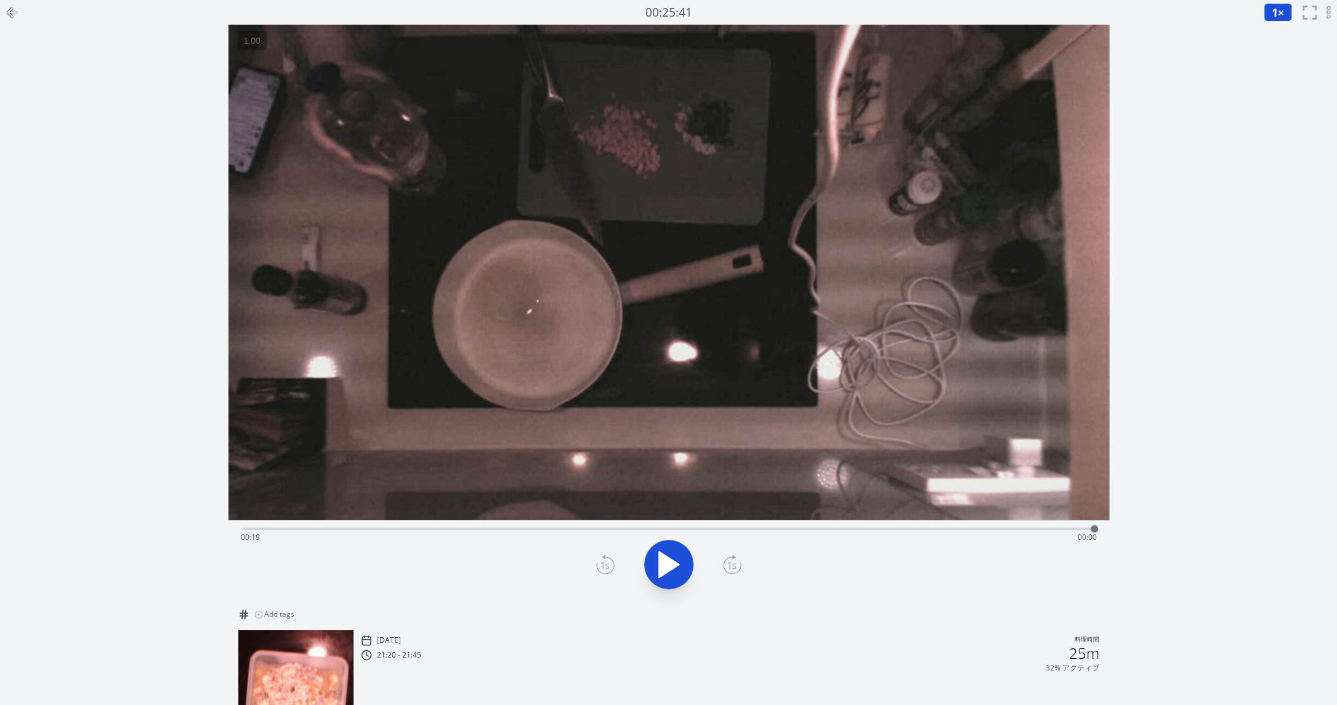
click at [18, 2] on div at bounding box center [12, 12] width 25 height 25
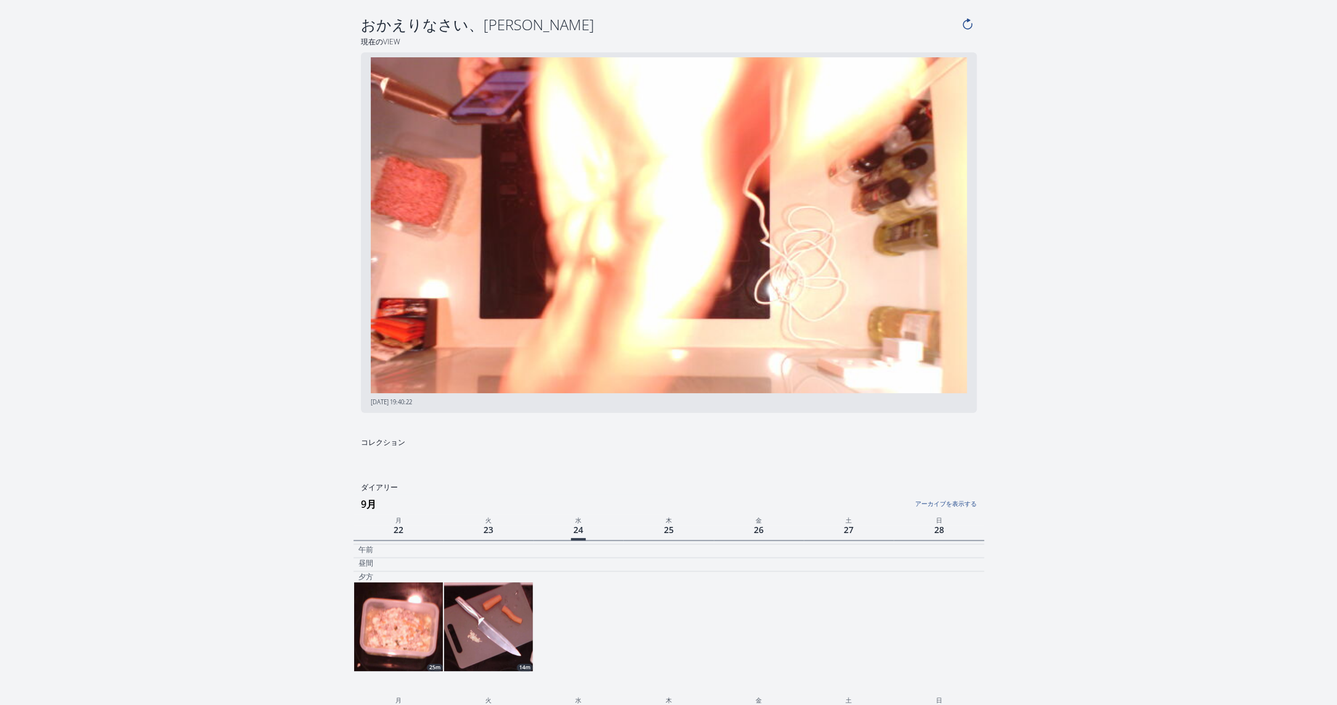
scroll to position [285, 0]
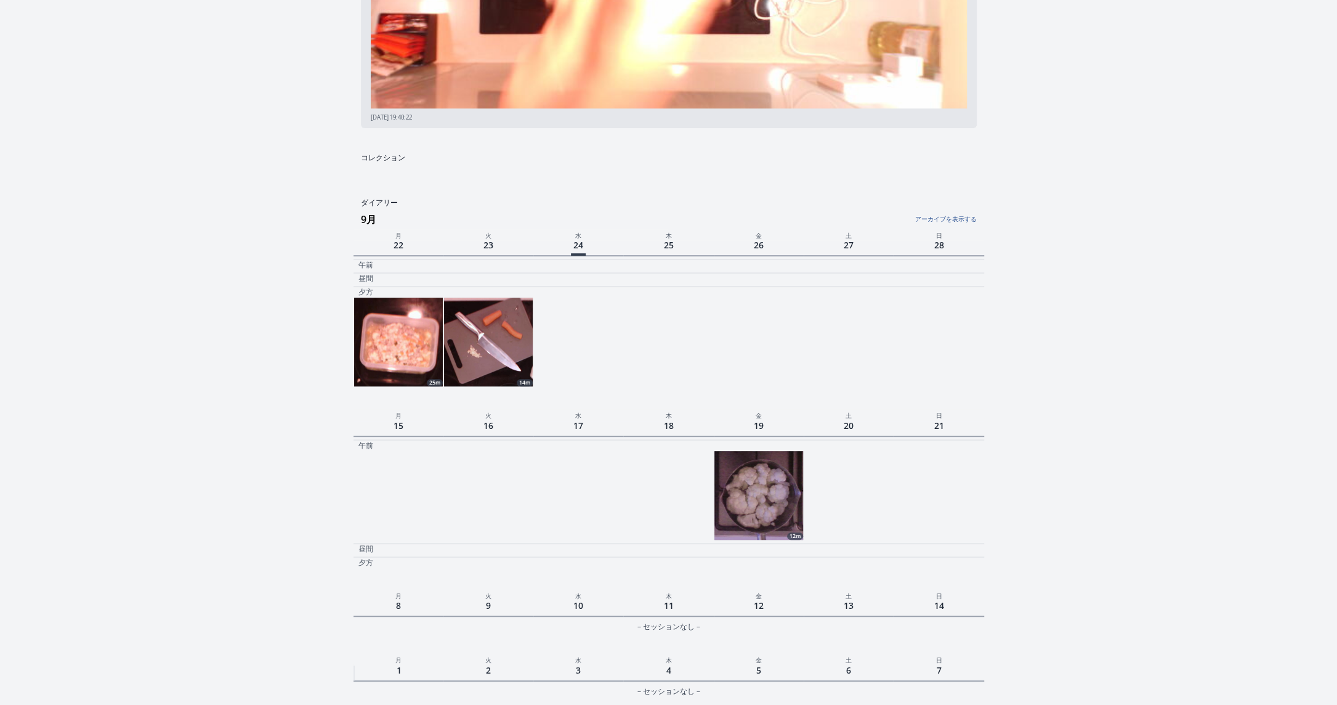
click at [498, 327] on img at bounding box center [488, 341] width 89 height 89
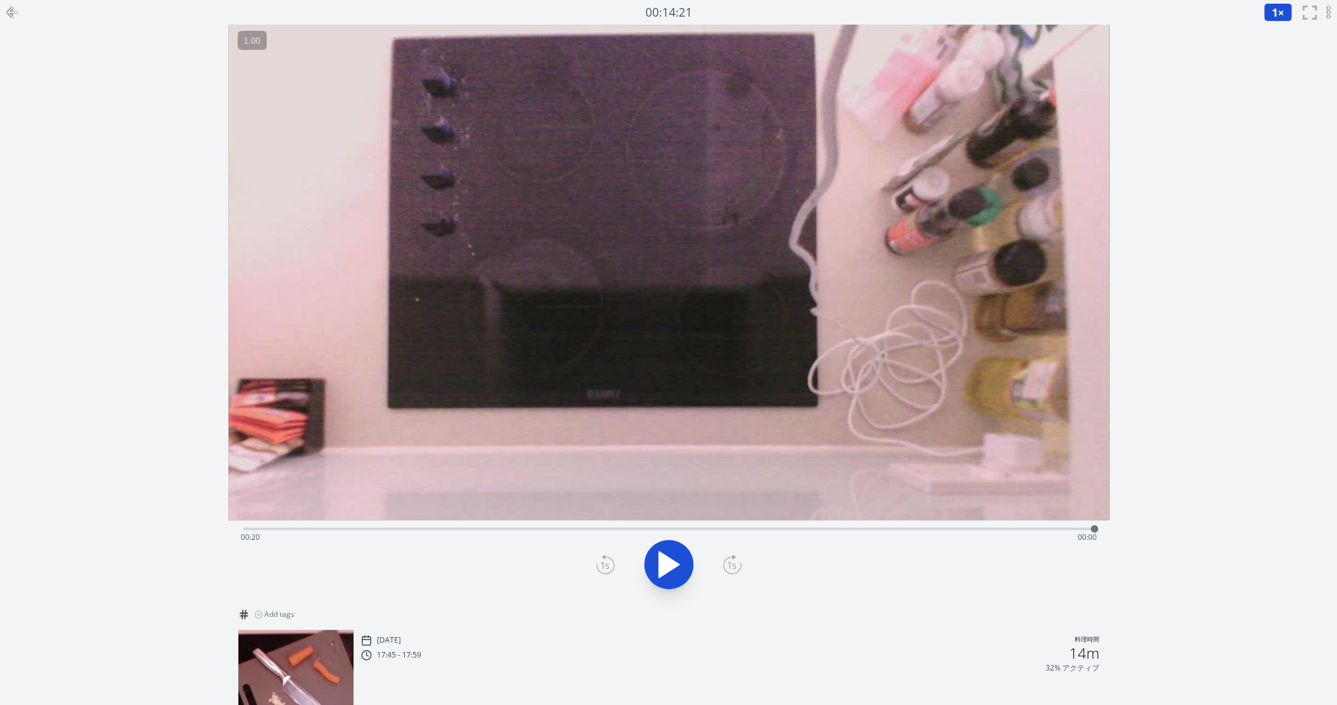
click at [9, 7] on icon at bounding box center [12, 12] width 15 height 15
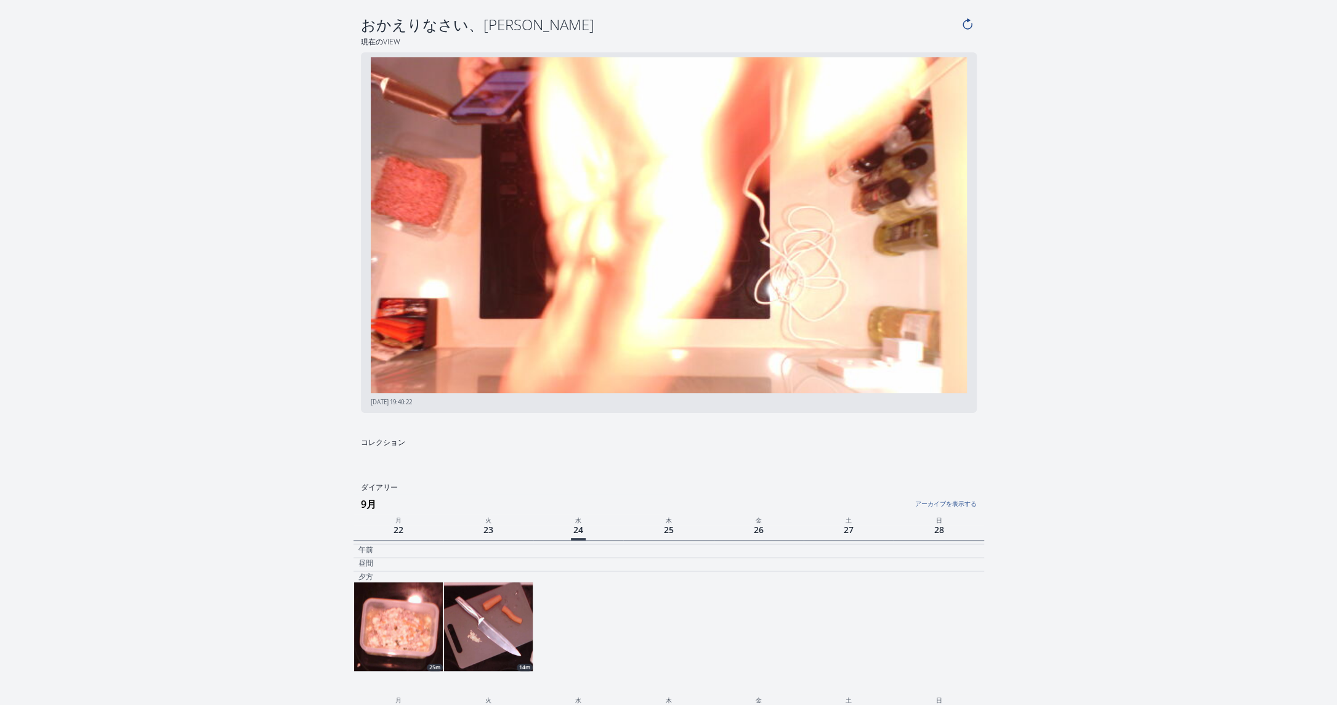
scroll to position [285, 0]
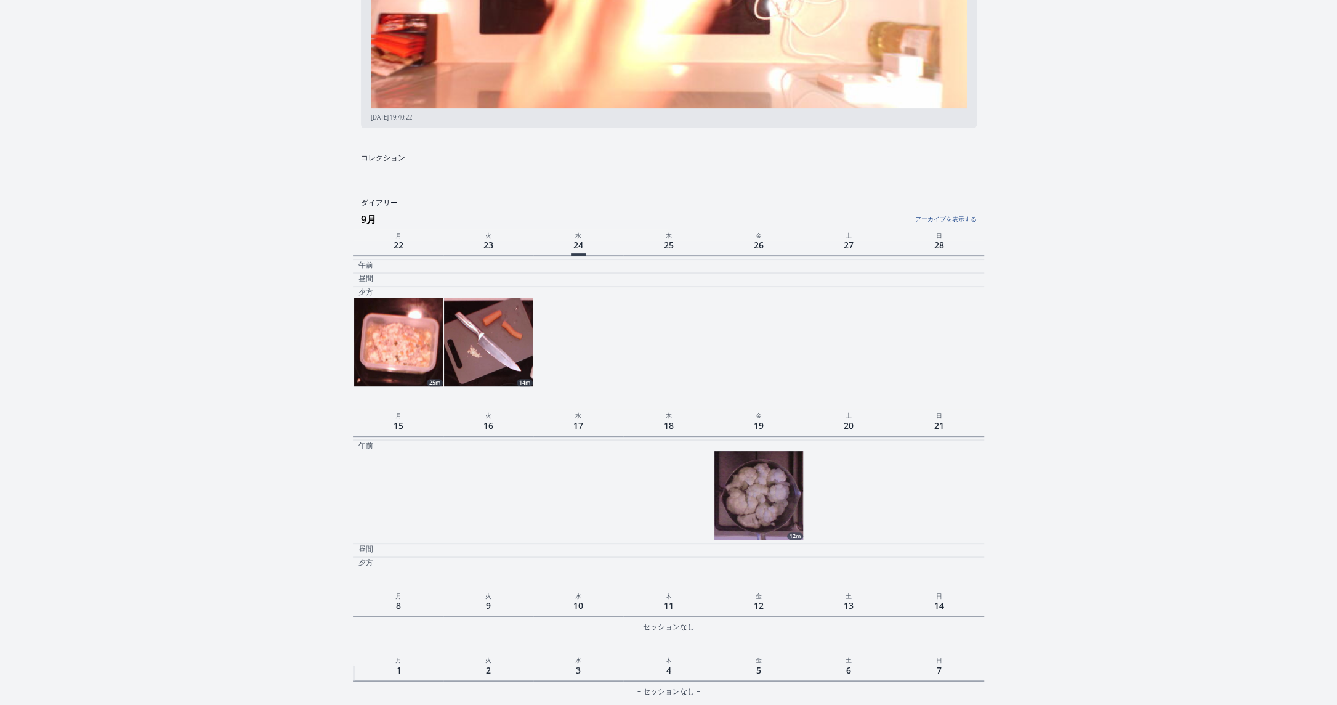
click at [954, 217] on link "アーカイブを表示する" at bounding box center [871, 216] width 210 height 16
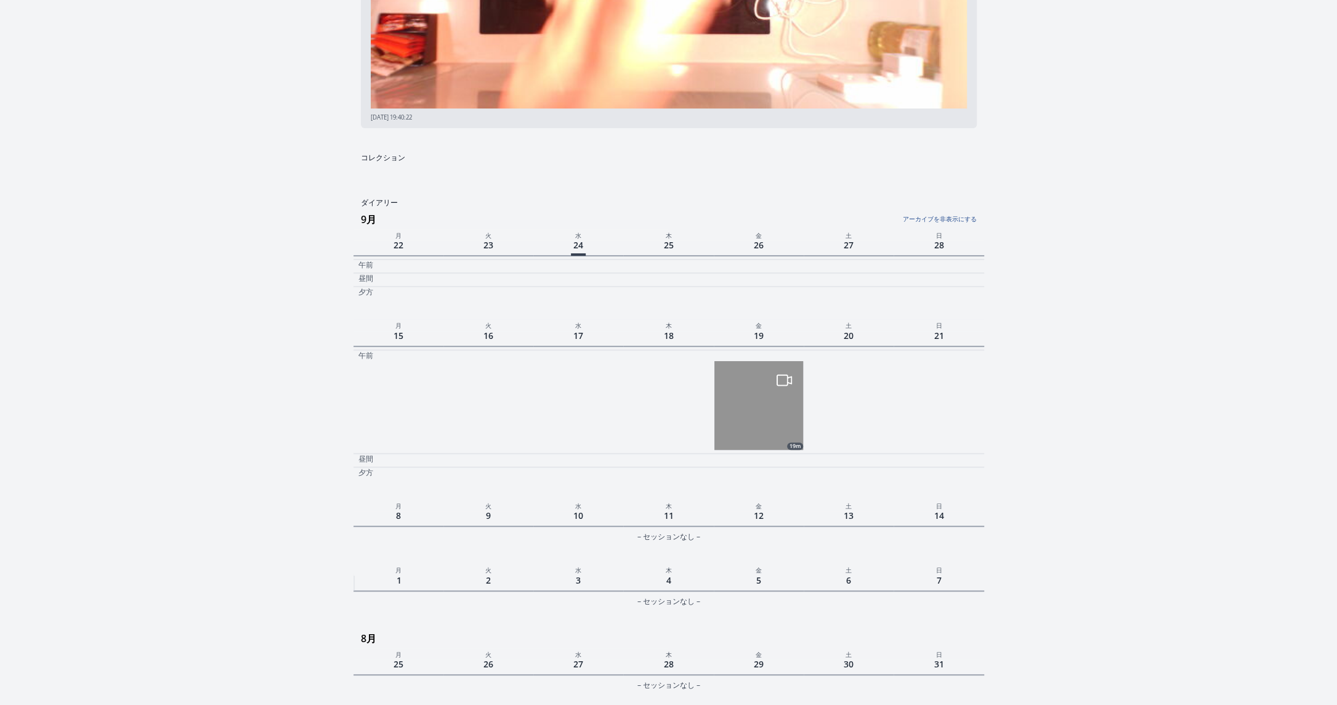
click at [954, 217] on link "アーカイブを非表示にする" at bounding box center [871, 216] width 210 height 16
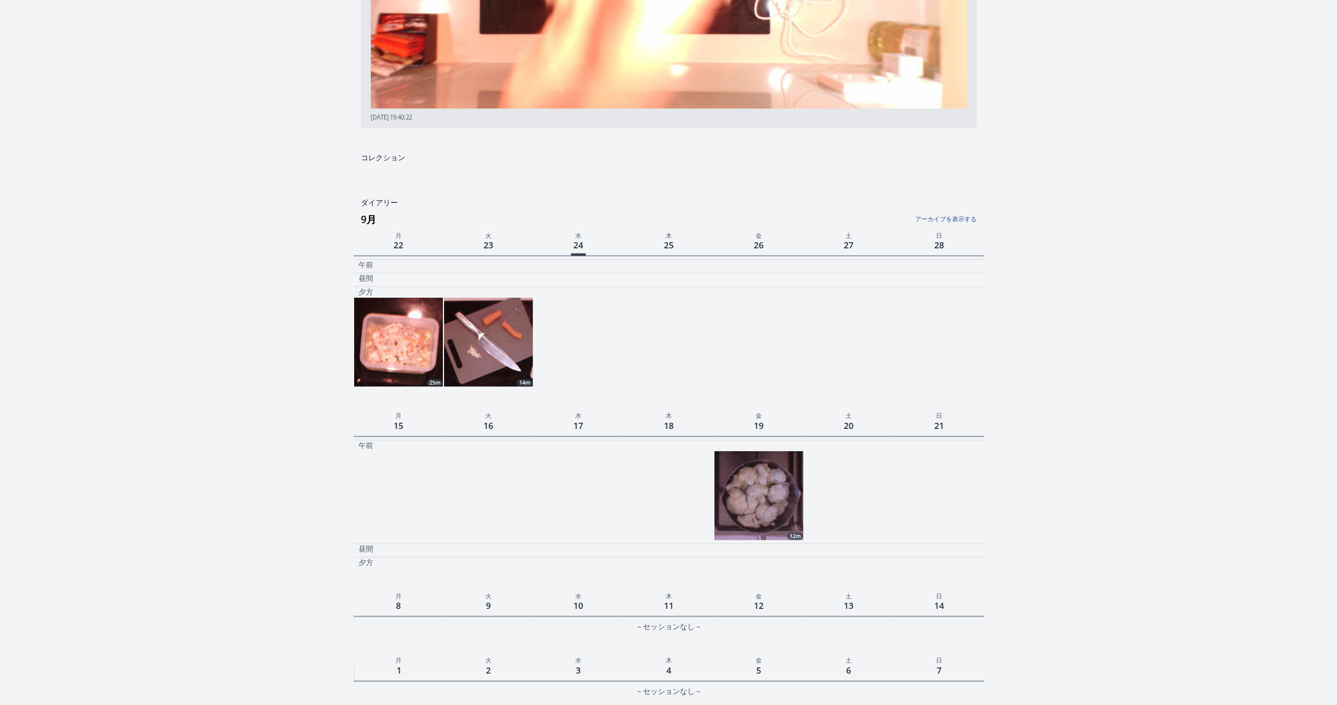
click at [954, 217] on link "アーカイブを表示する" at bounding box center [871, 216] width 210 height 16
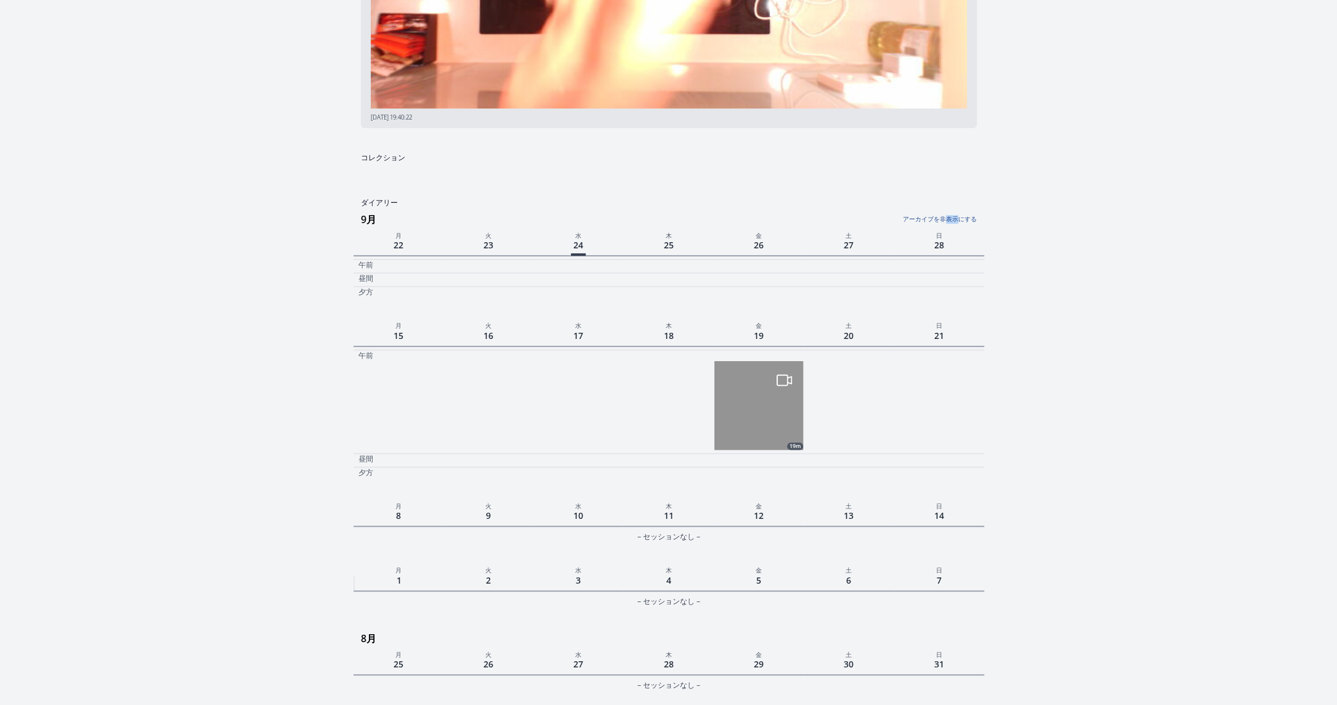
click at [954, 217] on link "アーカイブを非表示にする" at bounding box center [871, 216] width 210 height 16
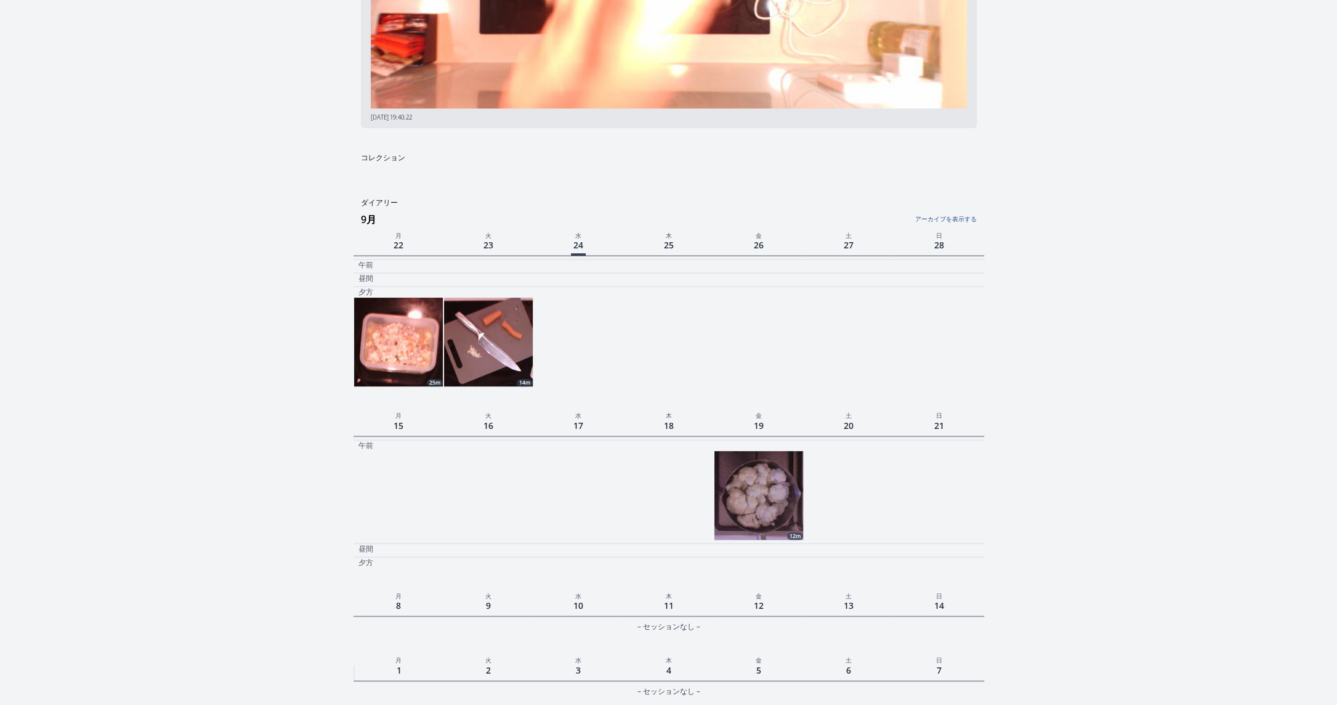
click at [498, 335] on img at bounding box center [488, 341] width 89 height 89
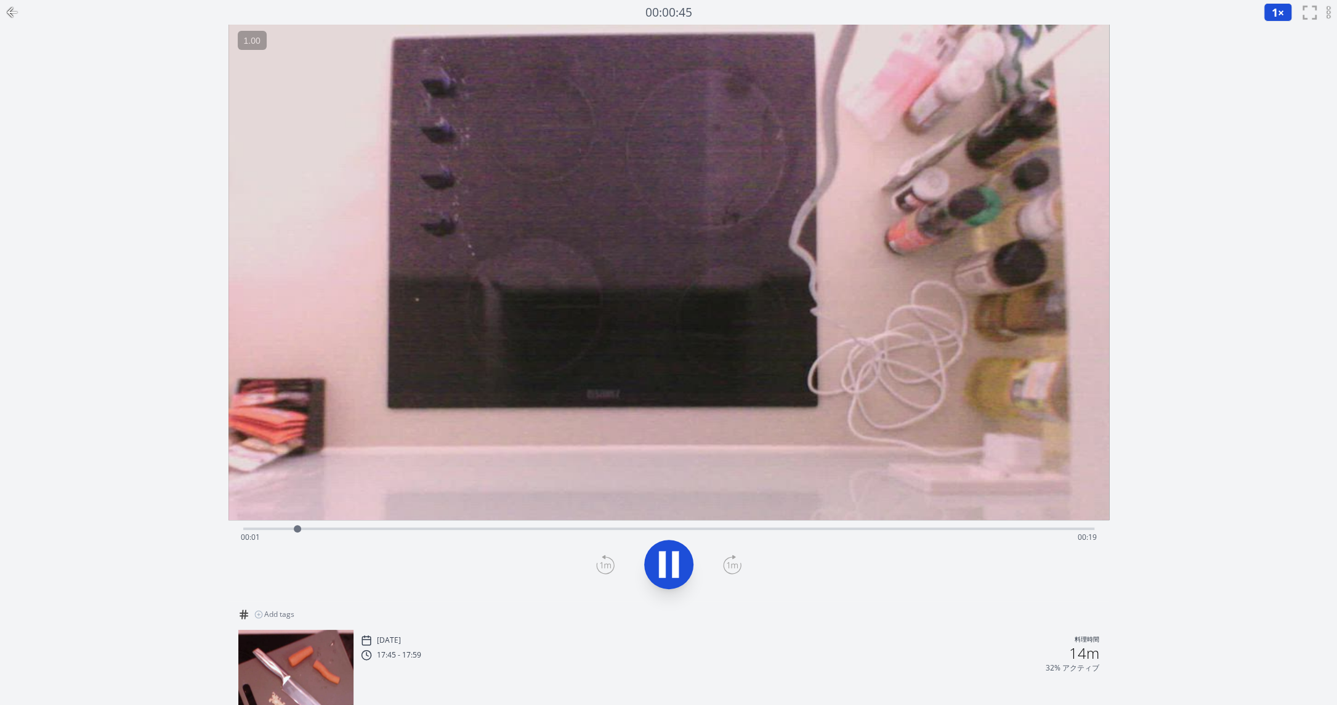
click at [667, 568] on icon at bounding box center [669, 564] width 34 height 34
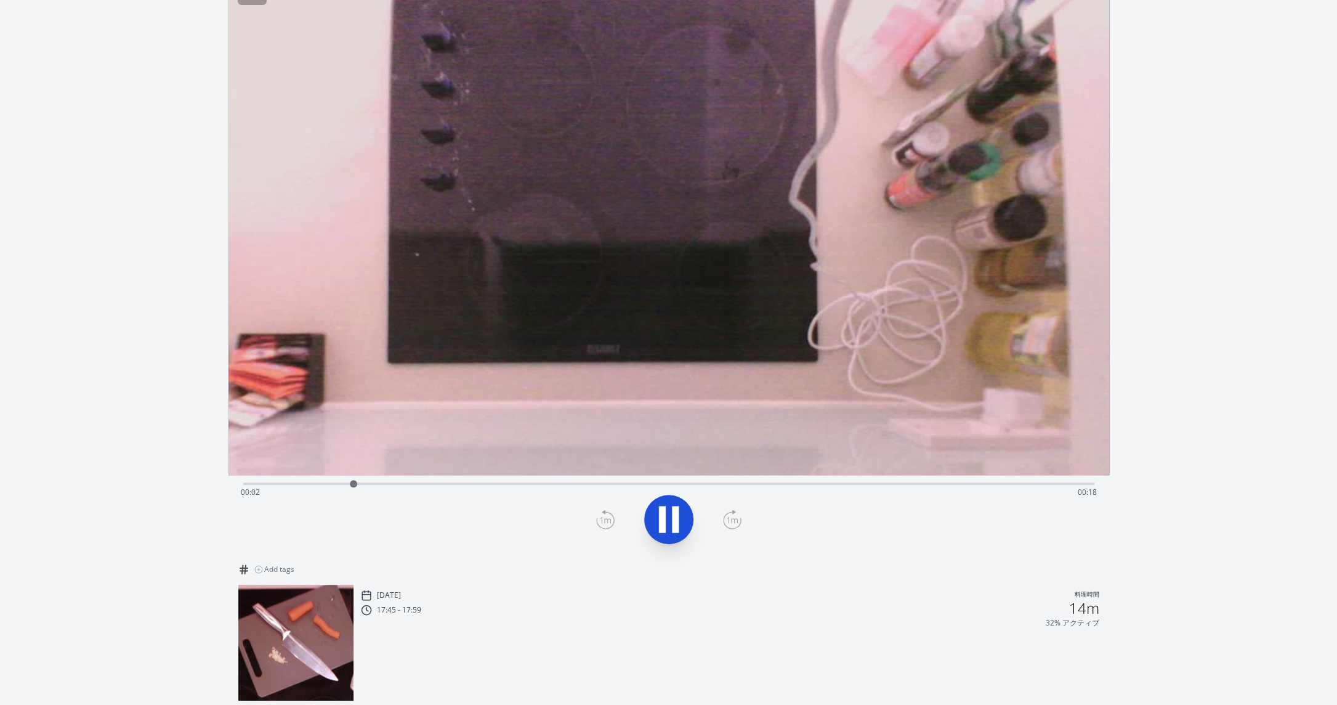
scroll to position [94, 0]
